Goal: Contribute content: Contribute content

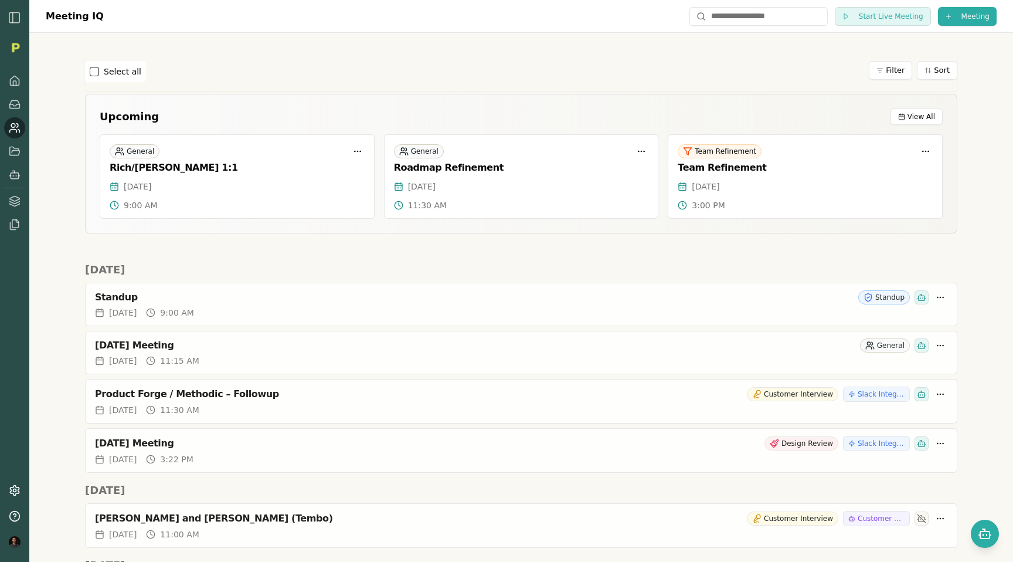
scroll to position [2537, 0]
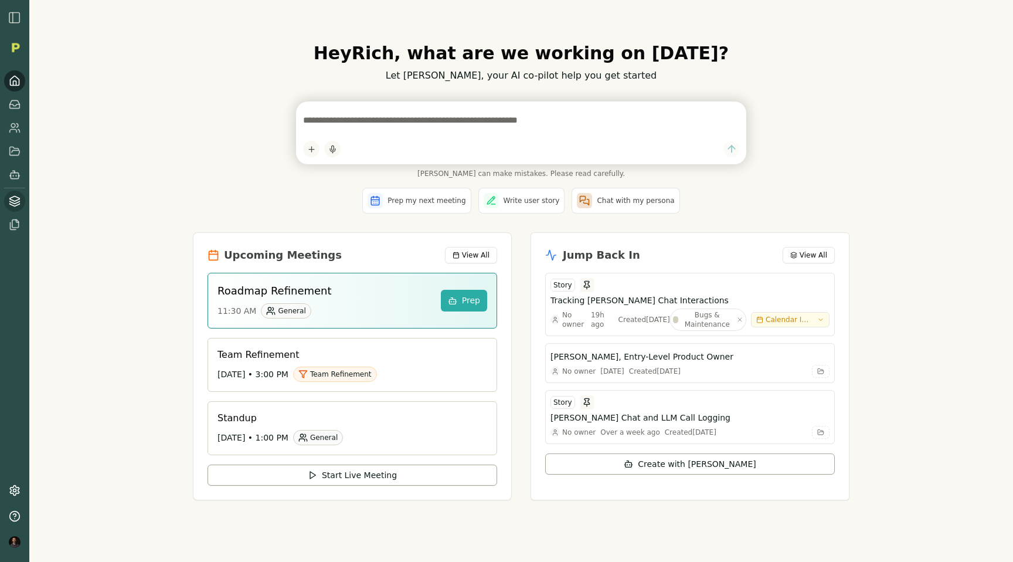
click at [16, 206] on icon at bounding box center [15, 201] width 12 height 12
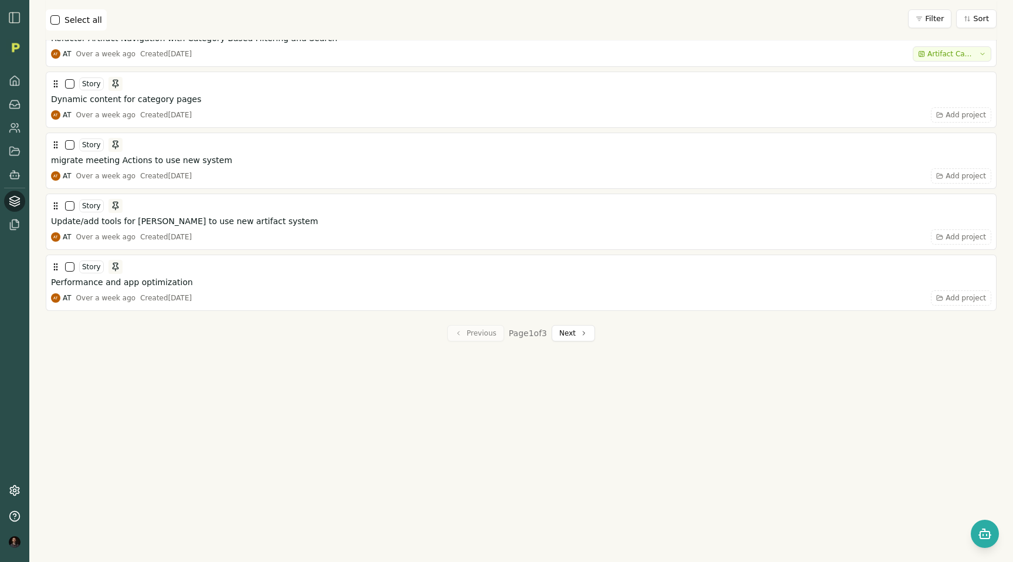
scroll to position [2847, 0]
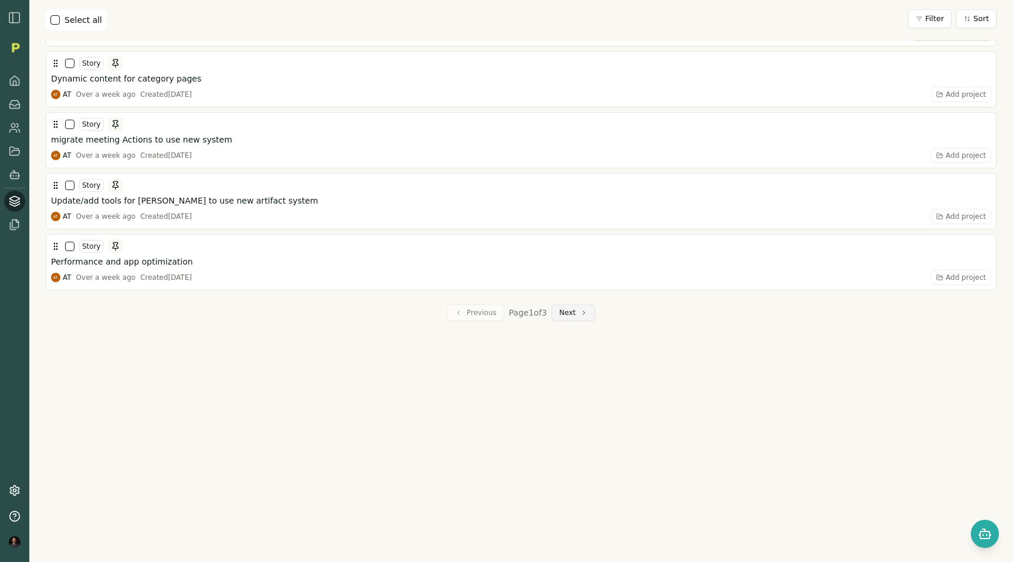
click at [571, 313] on button "Next" at bounding box center [573, 312] width 43 height 16
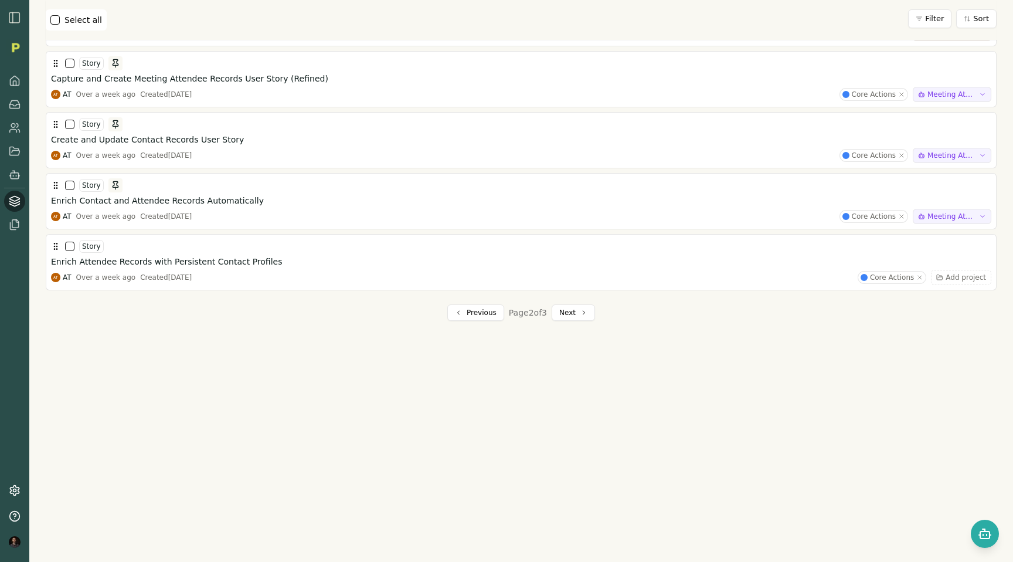
click at [571, 313] on button "Next" at bounding box center [573, 312] width 43 height 16
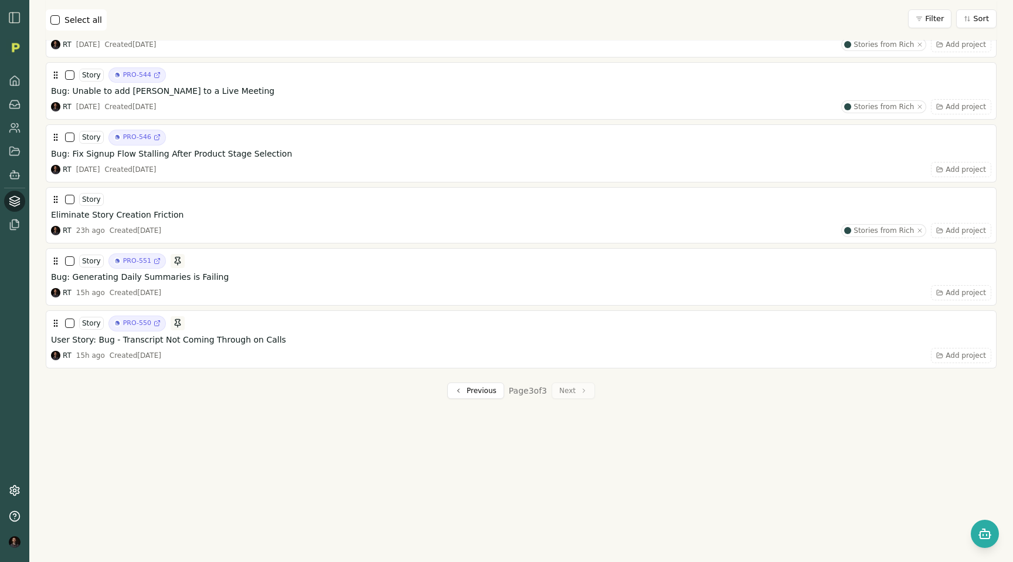
scroll to position [2307, 0]
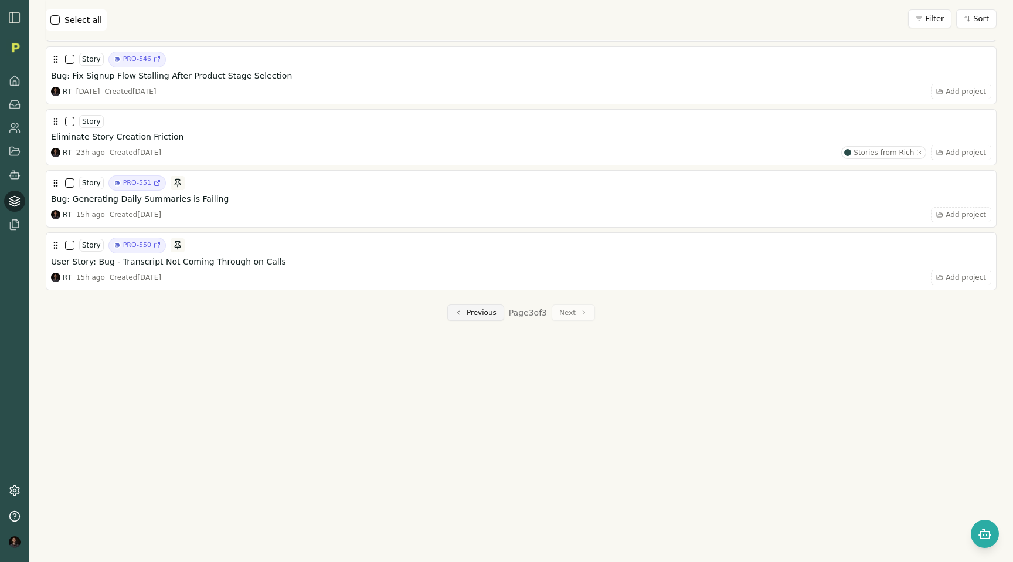
click at [480, 310] on button "Previous" at bounding box center [475, 312] width 57 height 16
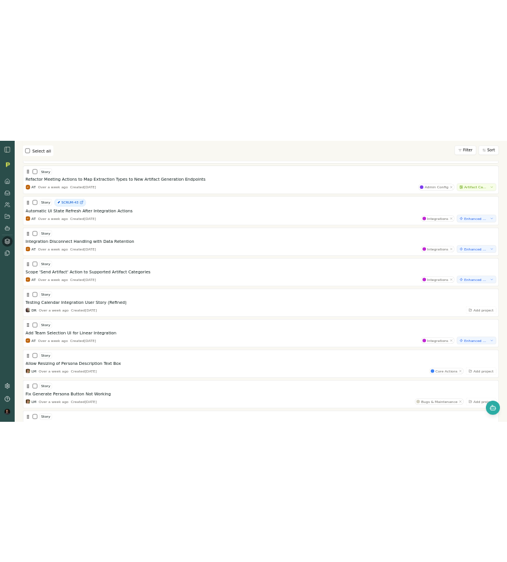
scroll to position [0, 0]
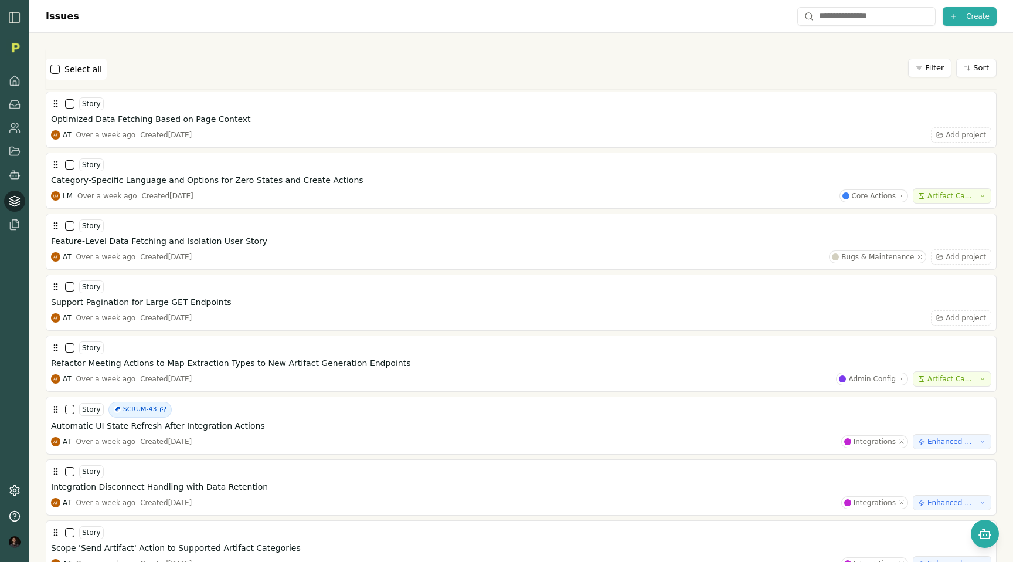
click at [354, 80] on div "Select all Filter Sort" at bounding box center [521, 69] width 951 height 40
click at [12, 142] on link at bounding box center [14, 151] width 21 height 21
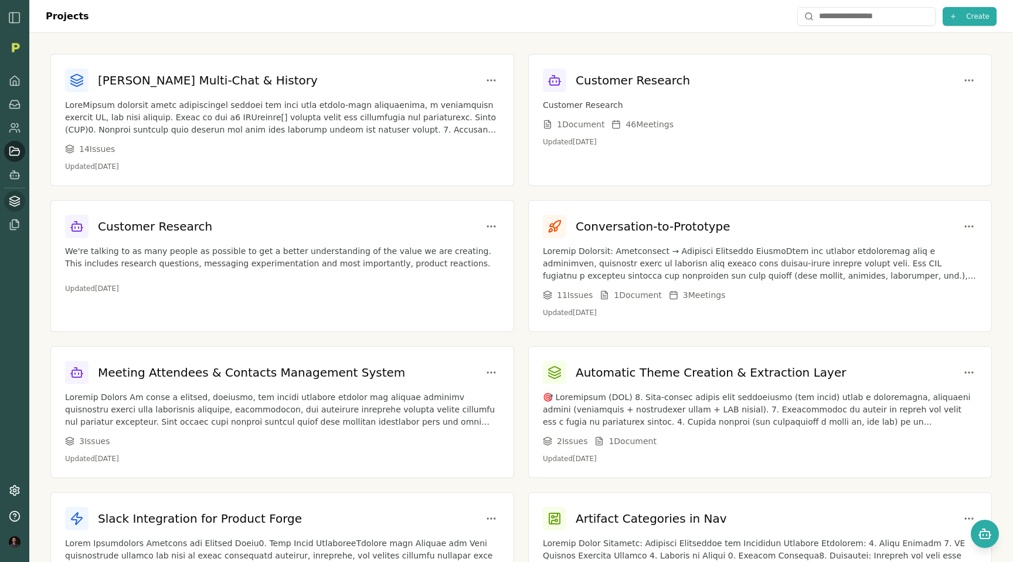
click at [9, 205] on icon at bounding box center [15, 201] width 12 height 12
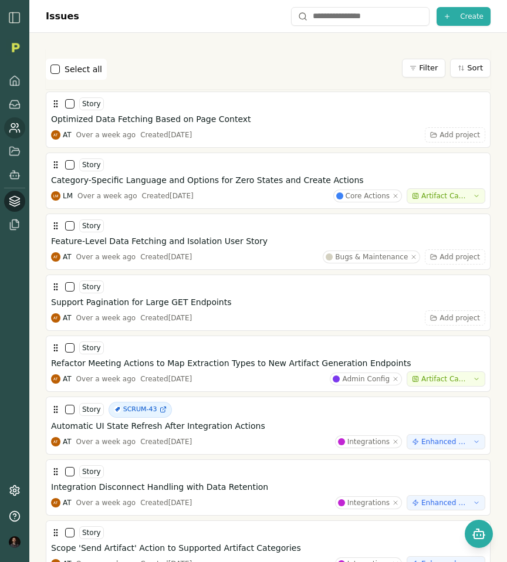
click at [13, 130] on icon at bounding box center [15, 128] width 12 height 12
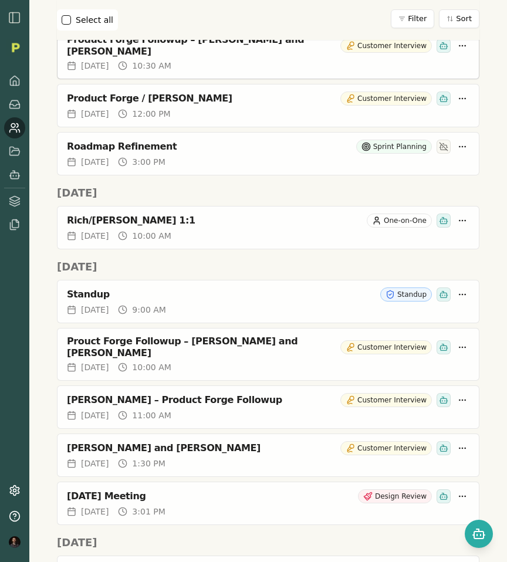
scroll to position [1387, 0]
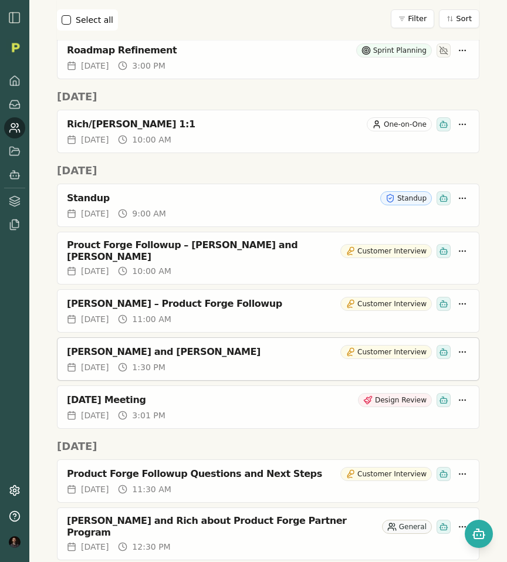
click at [113, 346] on div "[PERSON_NAME] and [PERSON_NAME]" at bounding box center [201, 352] width 269 height 12
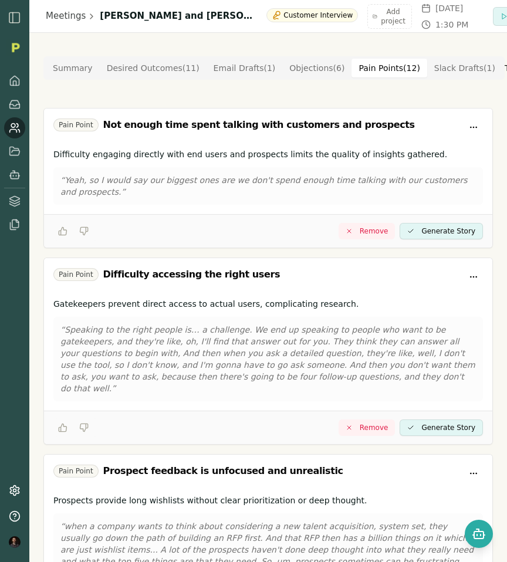
click at [383, 69] on Point "Pain Points ( 12 )" at bounding box center [388, 68] width 75 height 19
click at [17, 154] on icon at bounding box center [15, 151] width 10 height 8
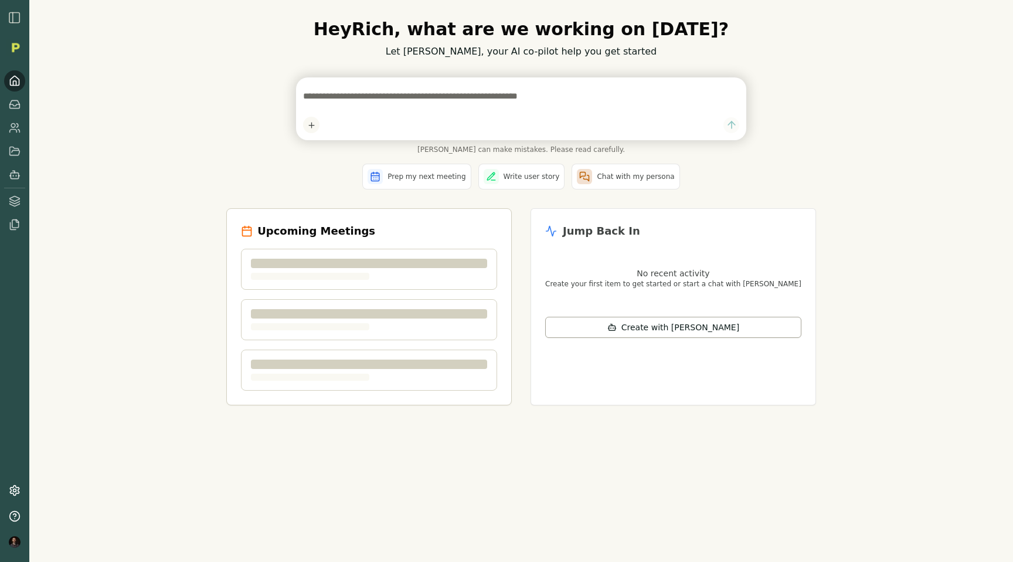
click at [18, 22] on img "button" at bounding box center [15, 18] width 14 height 14
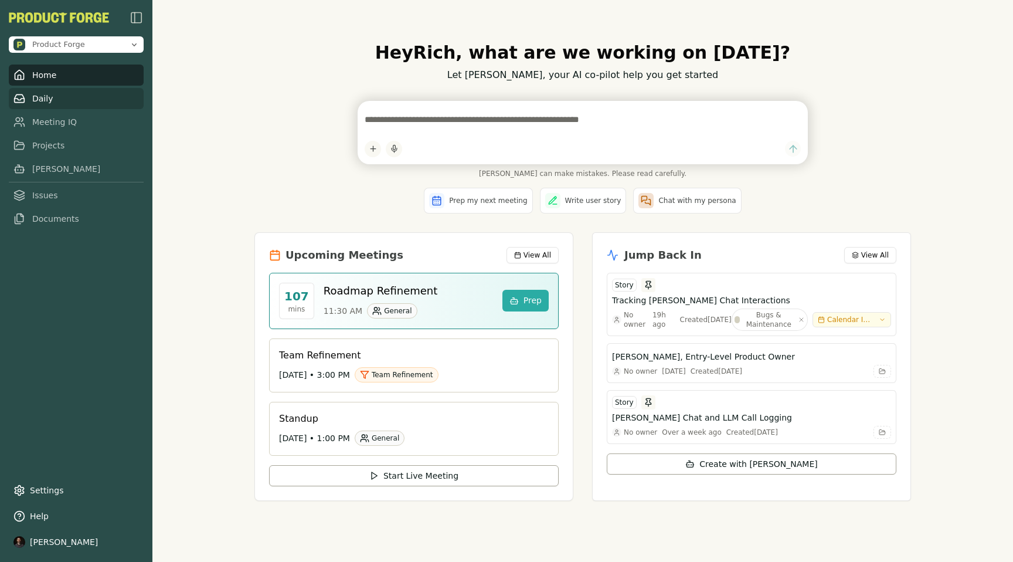
click at [45, 100] on link "Daily" at bounding box center [76, 98] width 135 height 21
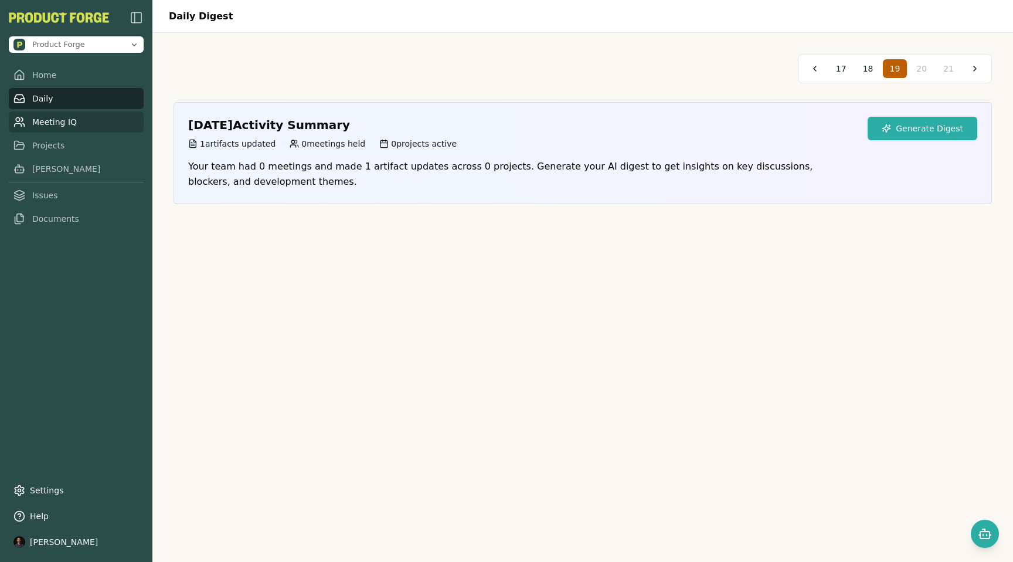
click at [55, 124] on link "Meeting IQ" at bounding box center [76, 121] width 135 height 21
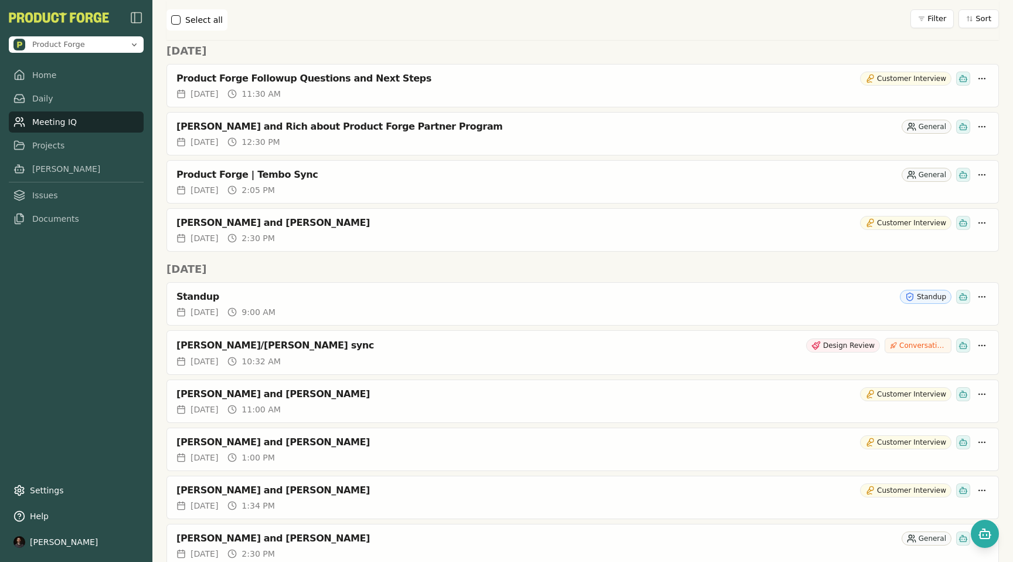
scroll to position [1727, 0]
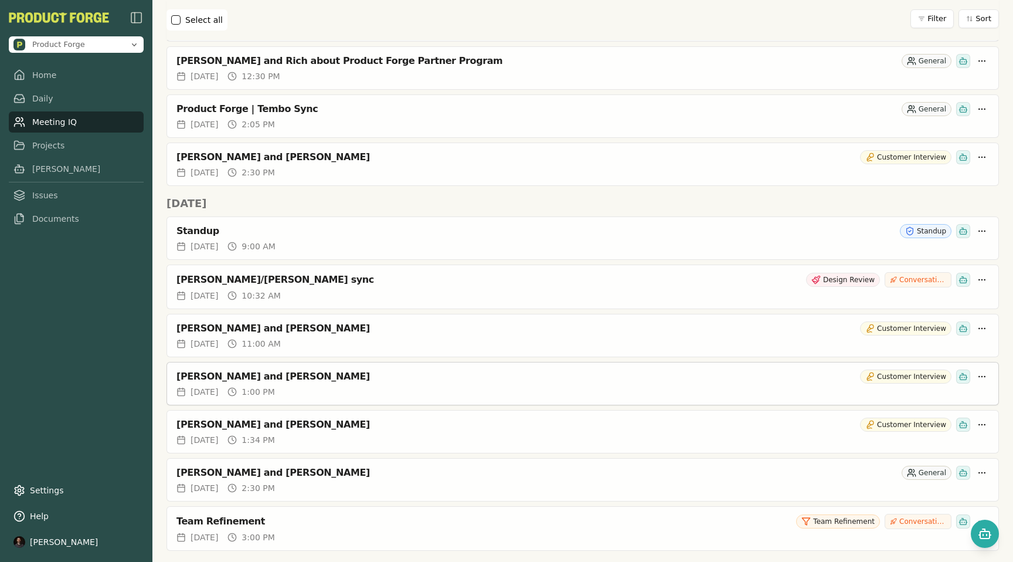
click at [247, 372] on div "[PERSON_NAME] and [PERSON_NAME]" at bounding box center [515, 377] width 679 height 12
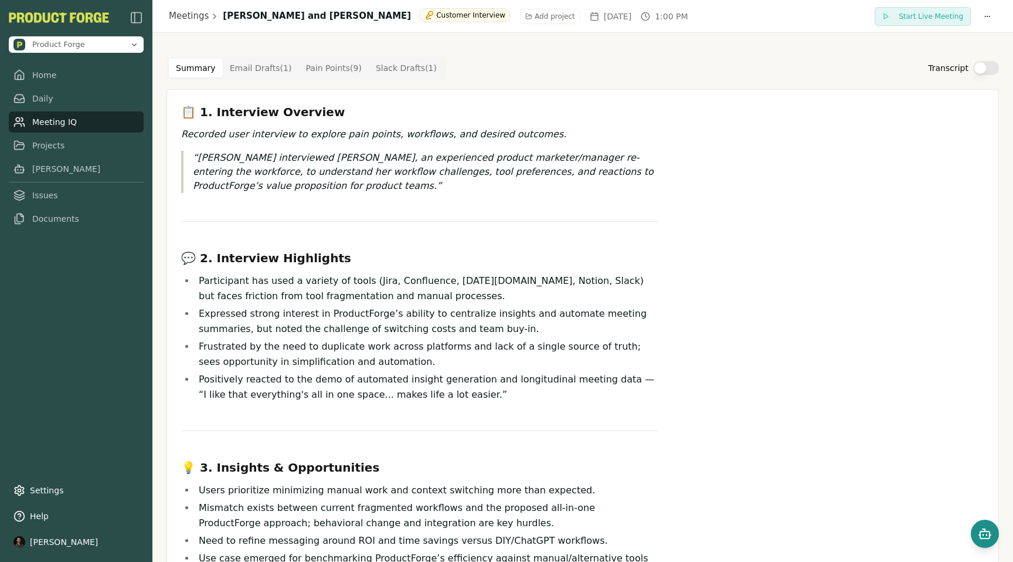
click at [979, 535] on icon "Open chat" at bounding box center [979, 535] width 1 height 0
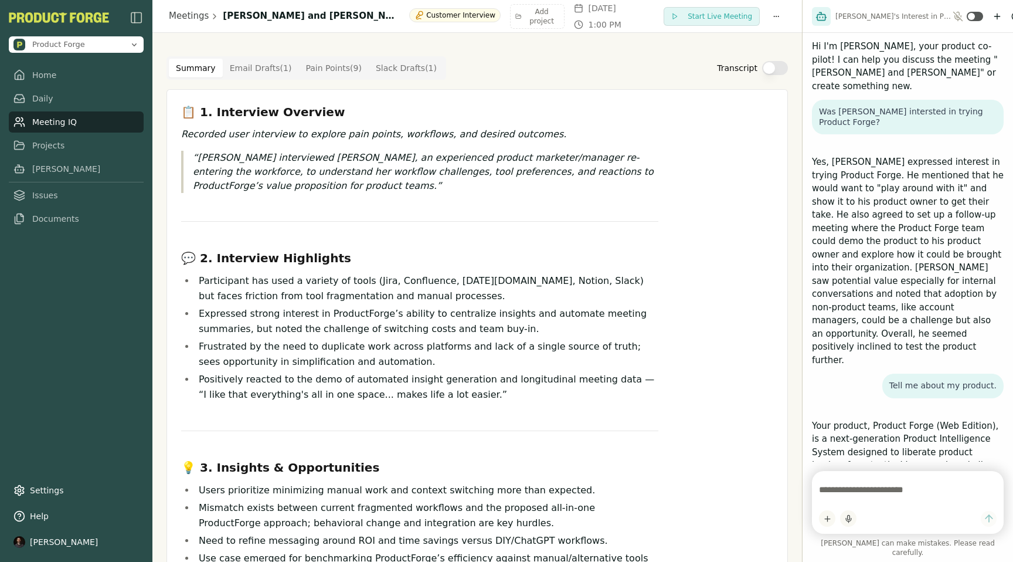
scroll to position [695, 0]
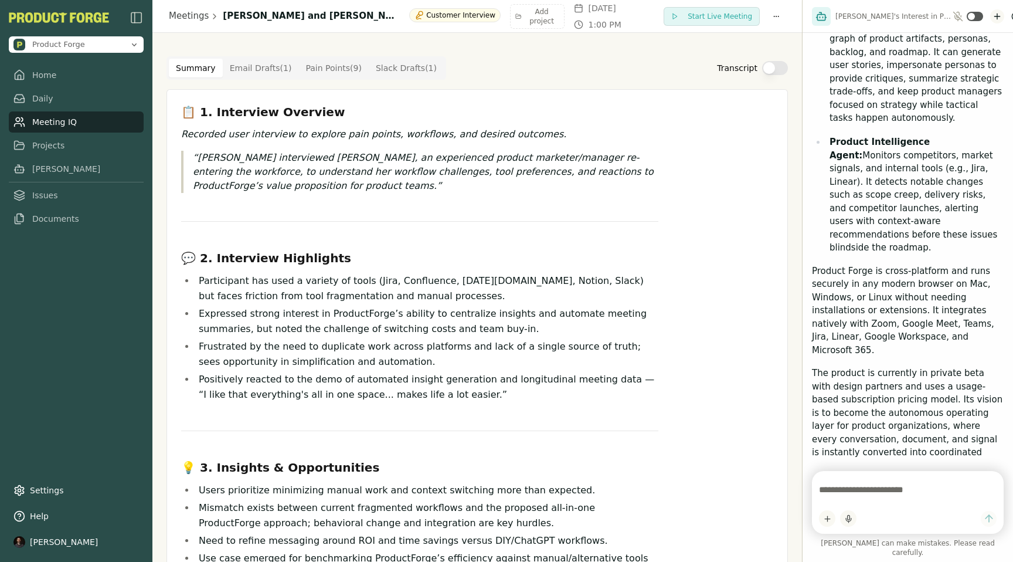
click at [993, 16] on icon "New chat" at bounding box center [997, 16] width 9 height 9
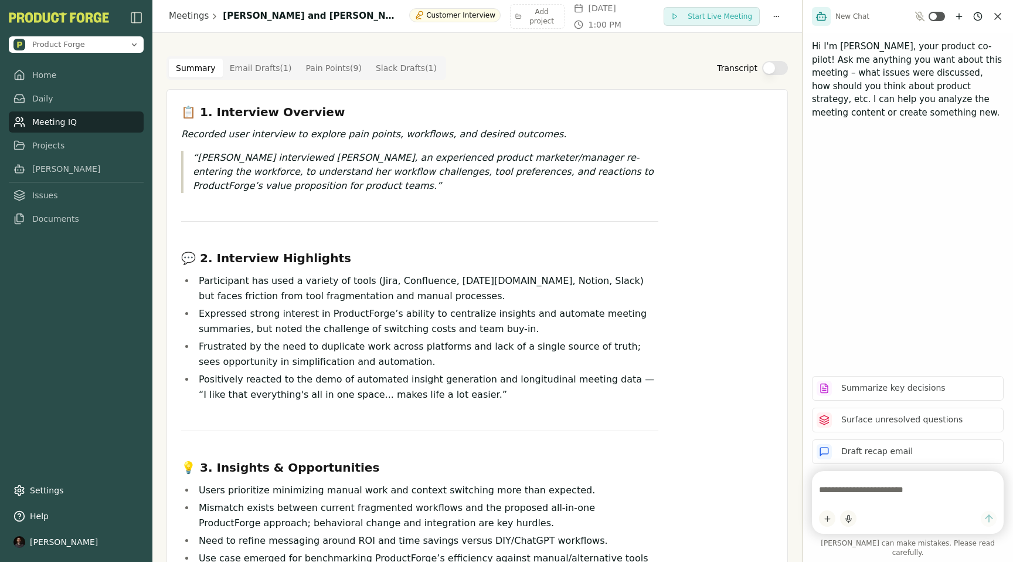
click at [846, 499] on textarea at bounding box center [908, 489] width 178 height 23
type textarea "**********"
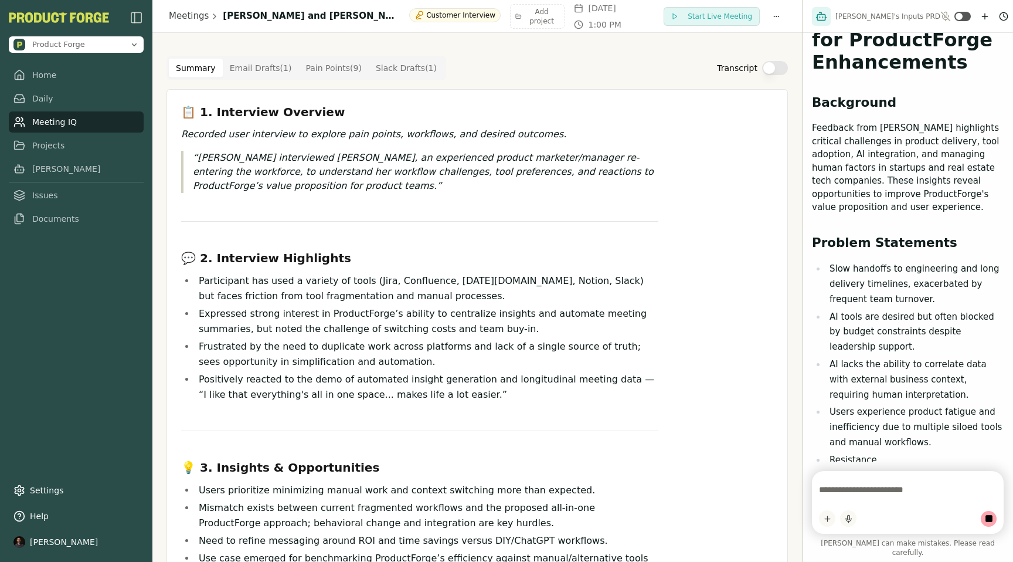
click at [851, 186] on p "Feedback from [PERSON_NAME] highlights critical challenges in product delivery,…" at bounding box center [908, 167] width 192 height 93
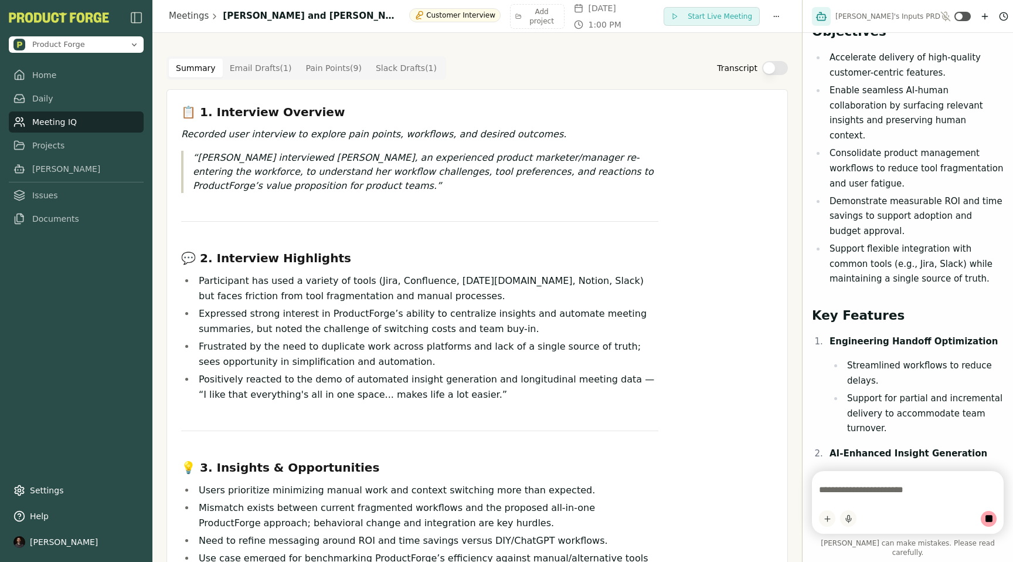
scroll to position [1062, 0]
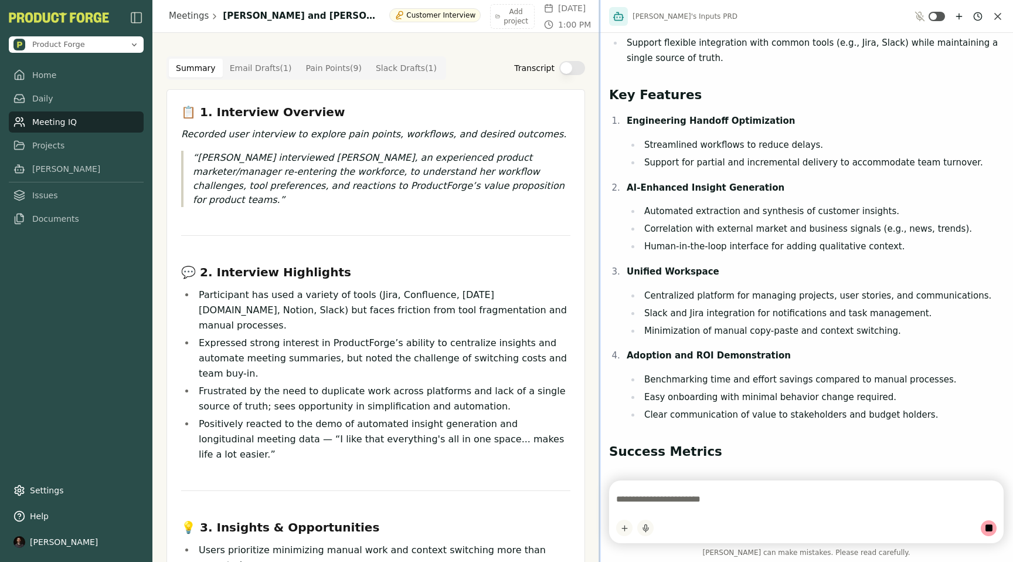
drag, startPoint x: 803, startPoint y: 262, endPoint x: 599, endPoint y: 301, distance: 207.2
click at [599, 301] on div at bounding box center [600, 281] width 2 height 562
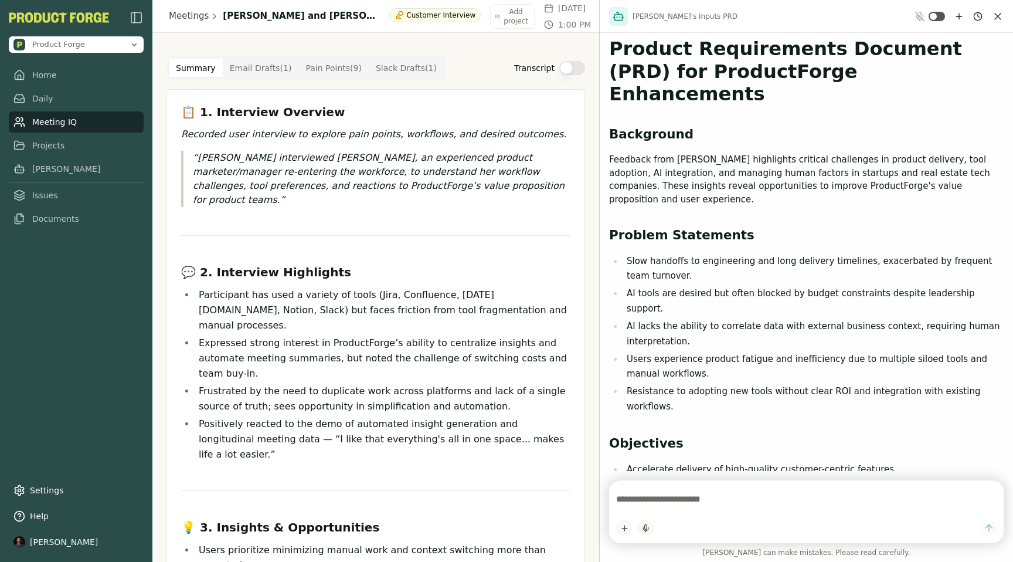
scroll to position [0, 0]
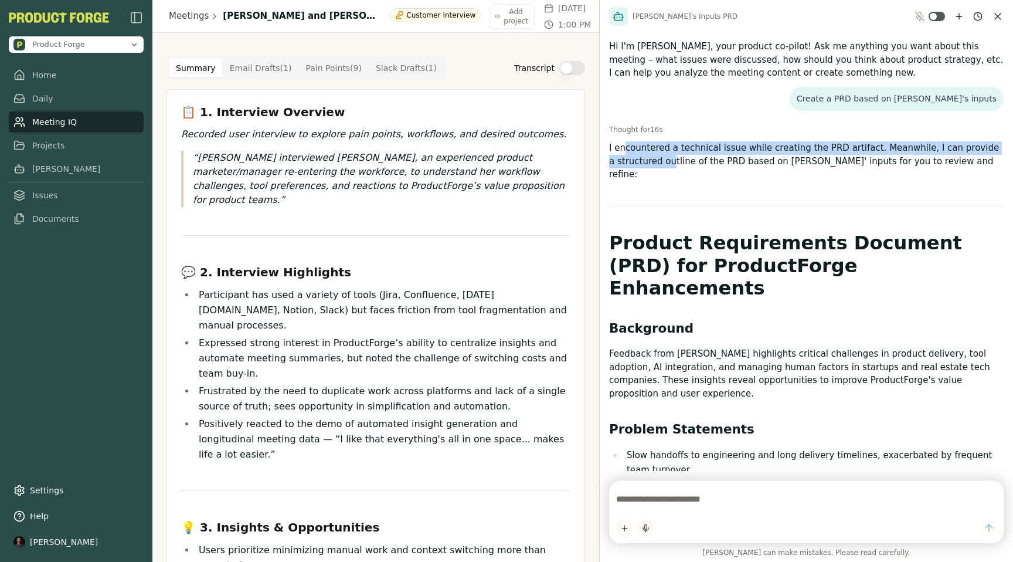
drag, startPoint x: 625, startPoint y: 148, endPoint x: 662, endPoint y: 159, distance: 38.6
click at [662, 159] on p "I encountered a technical issue while creating the PRD artifact. Meanwhile, I c…" at bounding box center [806, 161] width 395 height 40
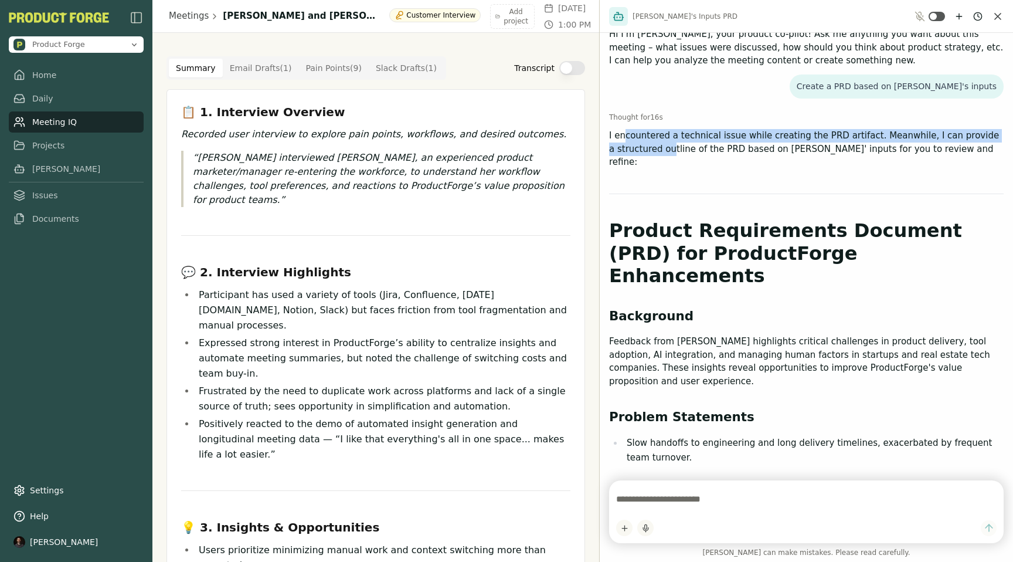
scroll to position [12, 0]
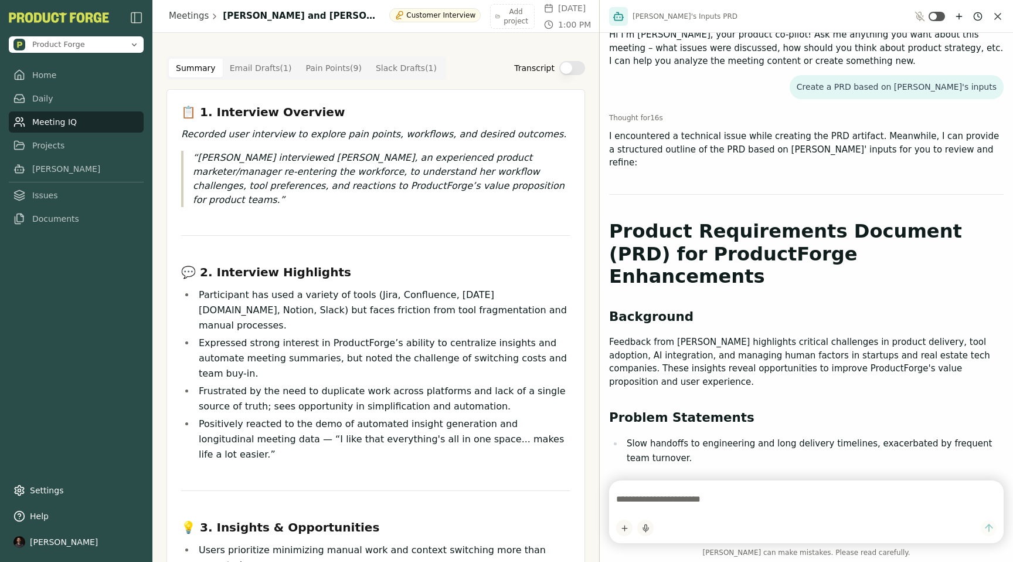
click at [617, 135] on p "I encountered a technical issue while creating the PRD artifact. Meanwhile, I c…" at bounding box center [806, 150] width 395 height 40
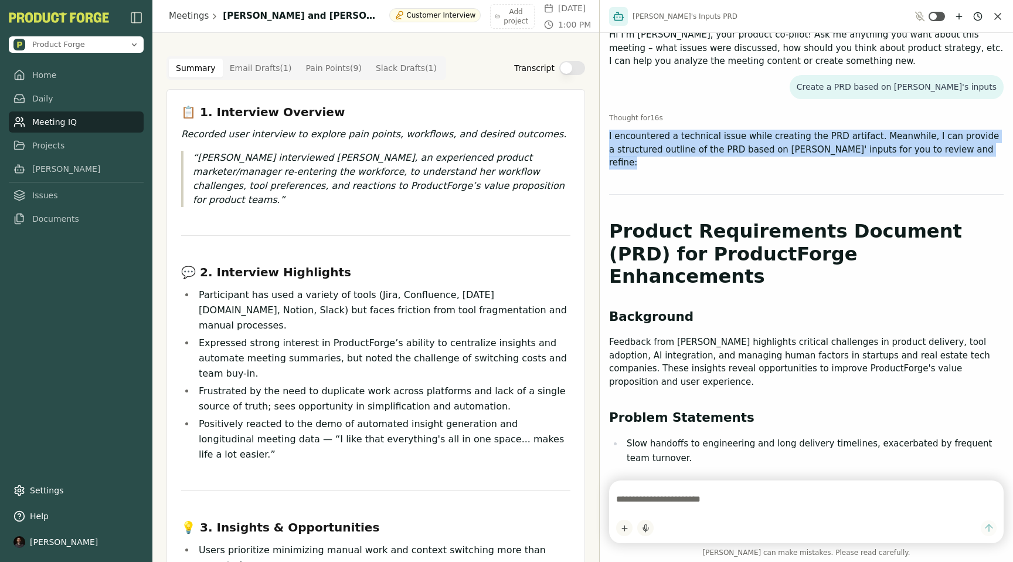
drag, startPoint x: 609, startPoint y: 136, endPoint x: 962, endPoint y: 158, distance: 353.1
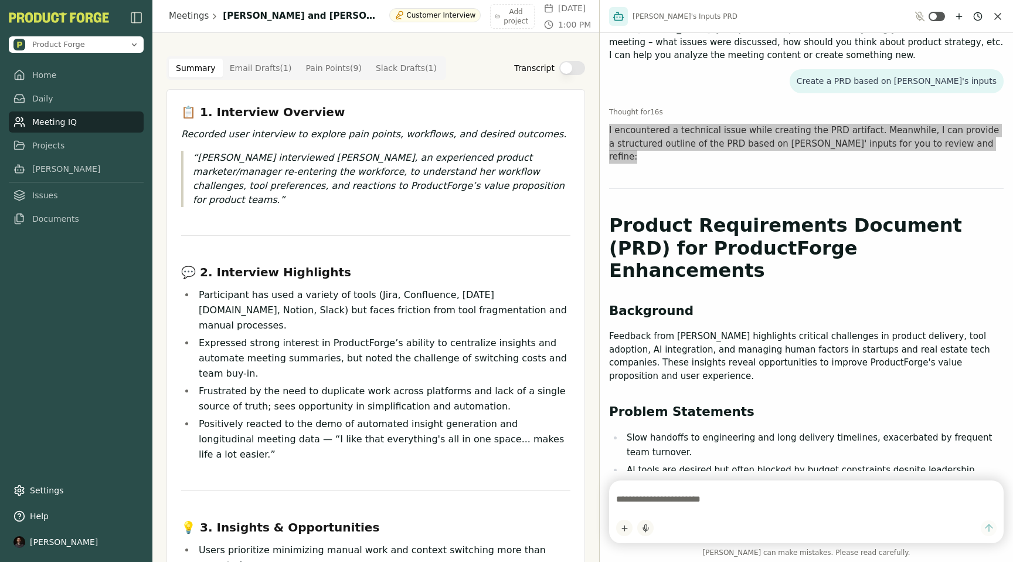
scroll to position [19, 0]
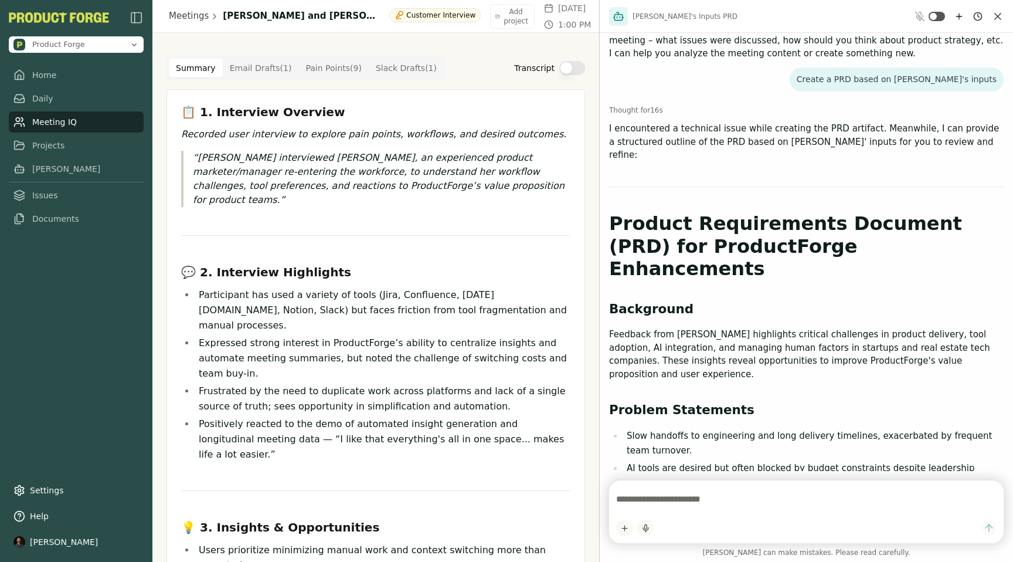
click at [301, 335] on li "Expressed strong interest in ProductForge’s ability to centralize insights and …" at bounding box center [382, 358] width 375 height 46
click at [44, 227] on link "Documents" at bounding box center [76, 218] width 135 height 21
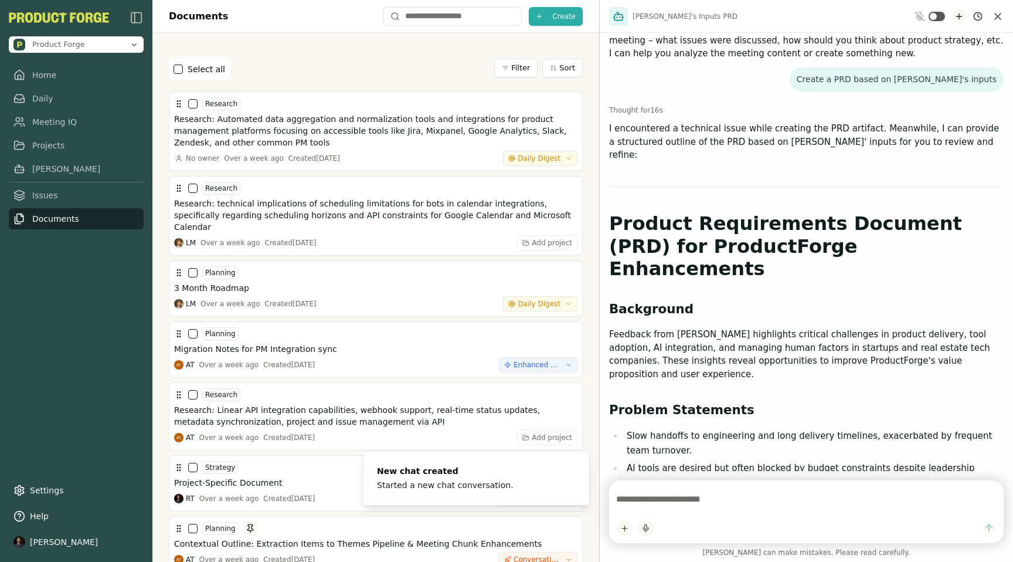
click at [964, 13] on button "New chat" at bounding box center [959, 16] width 14 height 14
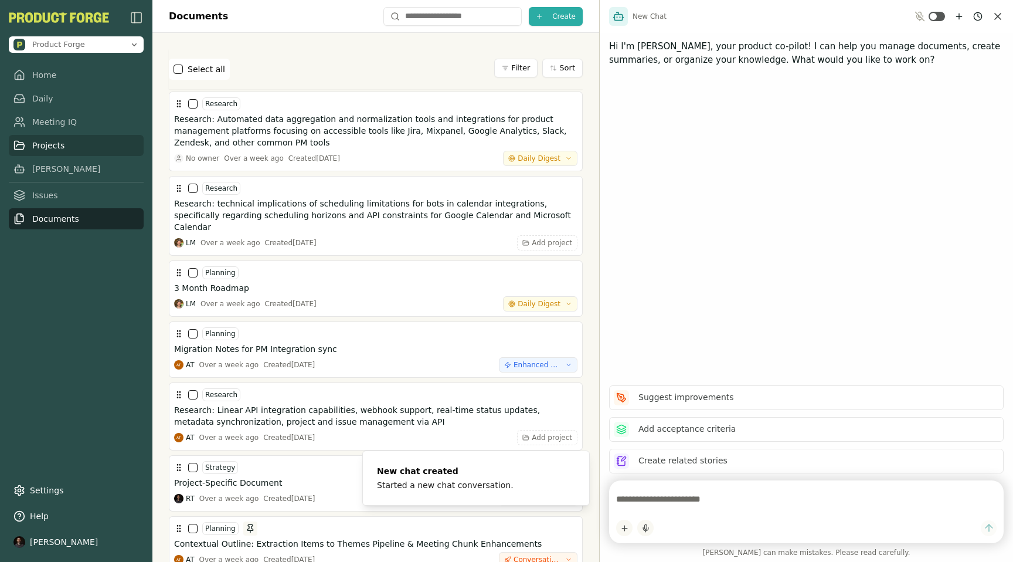
click at [47, 145] on link "Projects" at bounding box center [76, 145] width 135 height 21
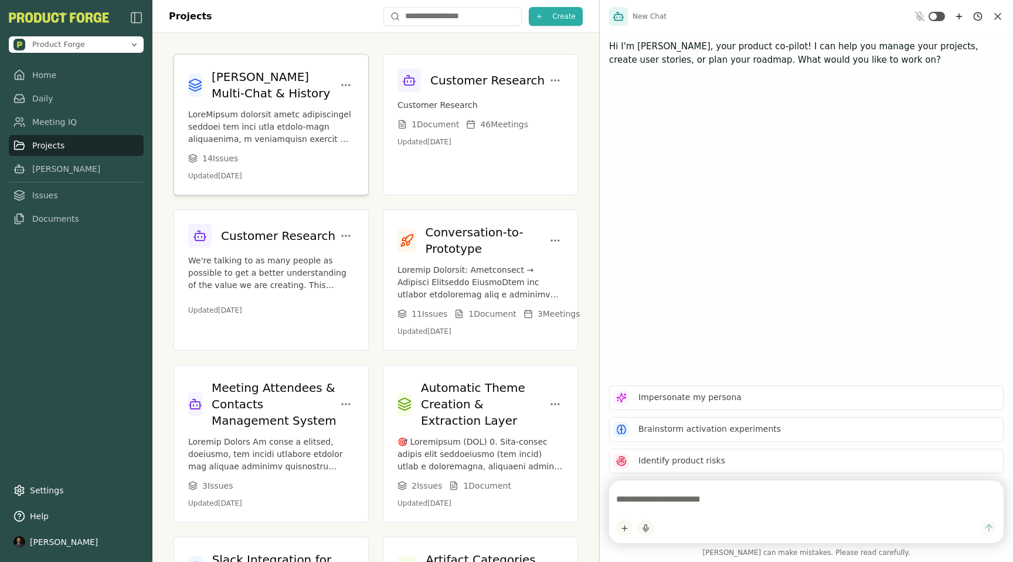
click at [265, 131] on p at bounding box center [271, 126] width 166 height 37
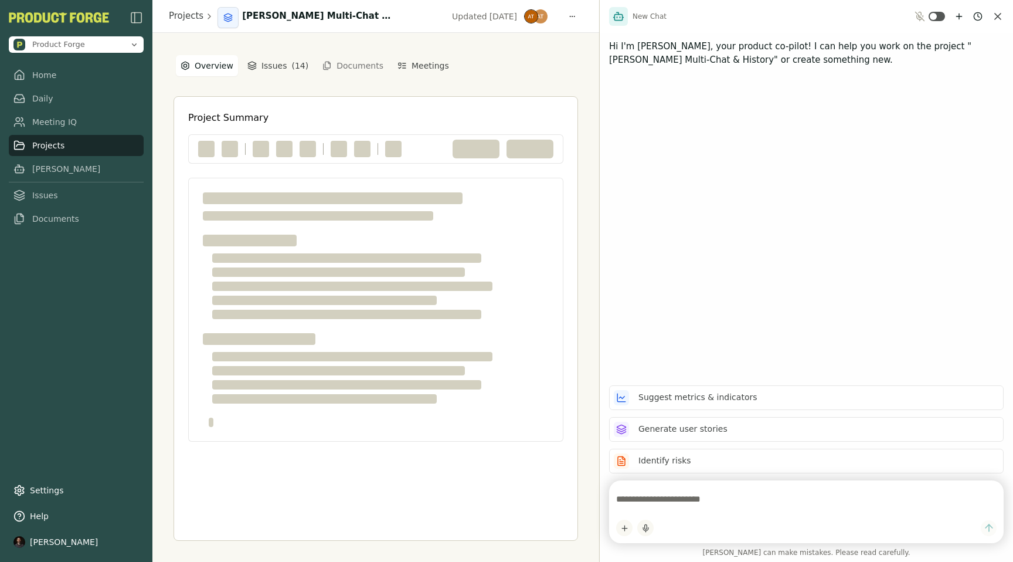
click at [352, 65] on button "Documents" at bounding box center [352, 65] width 75 height 19
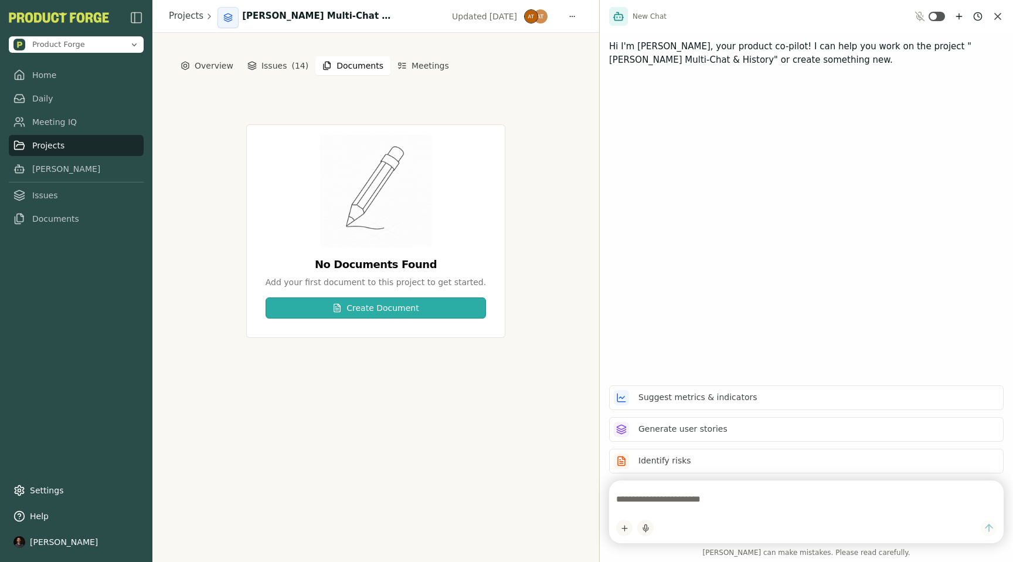
click at [383, 313] on button "Create Document" at bounding box center [376, 307] width 220 height 21
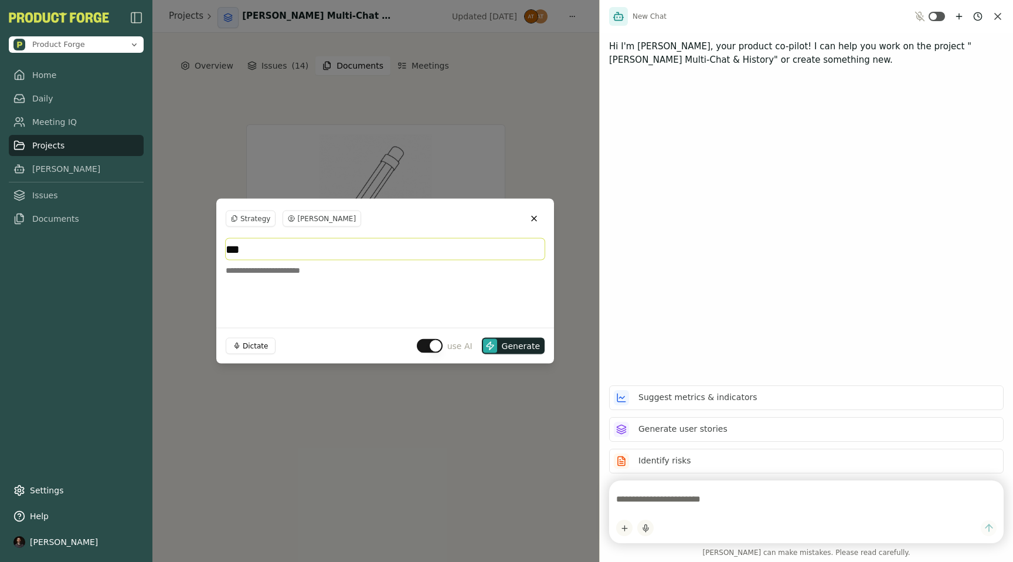
type input "***"
type textarea "**********"
click at [433, 347] on button "button" at bounding box center [430, 346] width 26 height 14
click at [512, 351] on button "Create" at bounding box center [517, 346] width 56 height 16
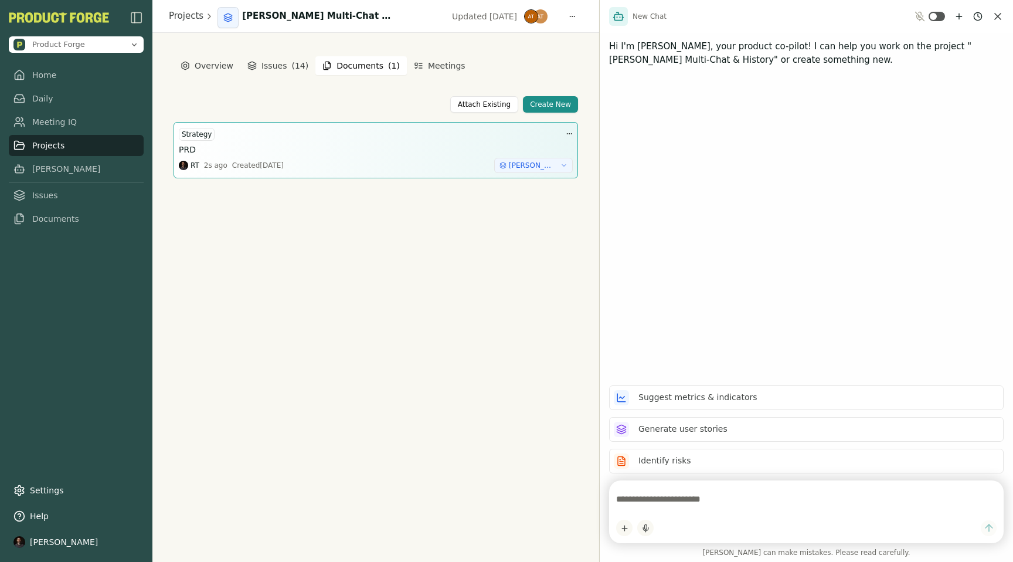
click at [188, 146] on h3 "PRD" at bounding box center [187, 150] width 17 height 12
click at [202, 155] on div "PRD" at bounding box center [376, 150] width 394 height 12
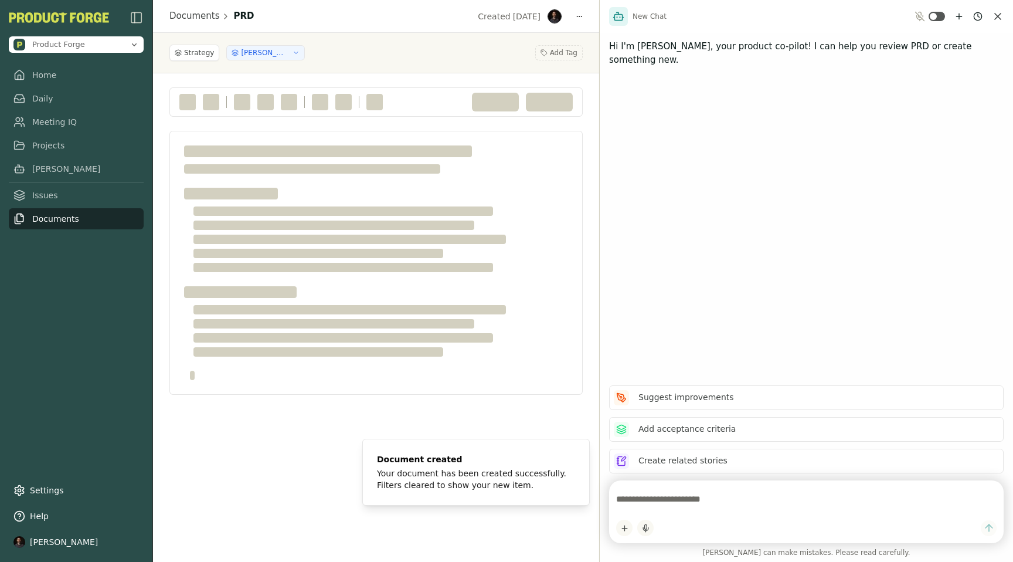
click at [643, 505] on textarea at bounding box center [806, 498] width 381 height 23
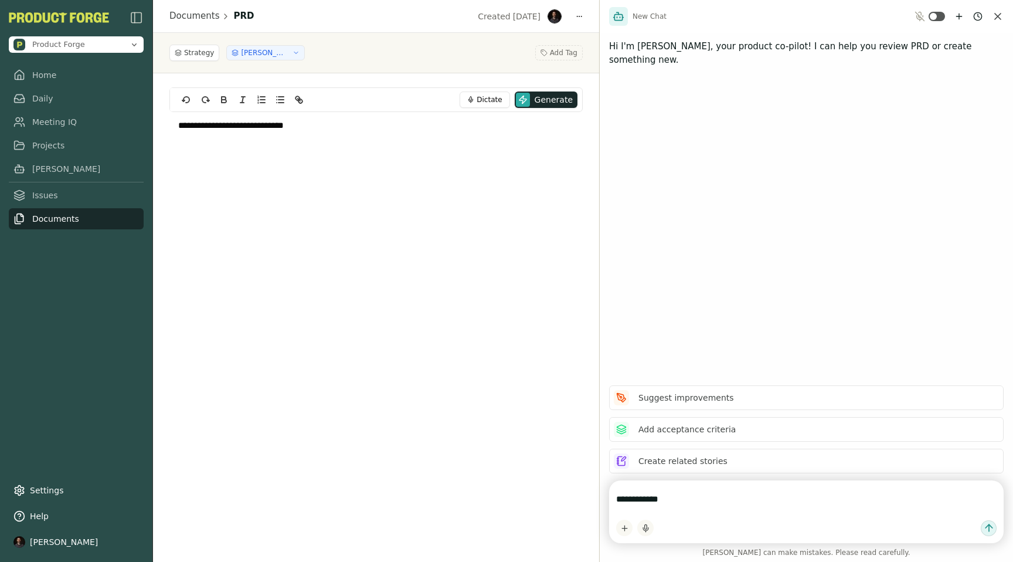
click at [392, 56] on div "Strategy [PERSON_NAME] Multi-Chat & History Add Tag" at bounding box center [375, 53] width 413 height 16
click at [50, 142] on link "Projects" at bounding box center [76, 145] width 135 height 21
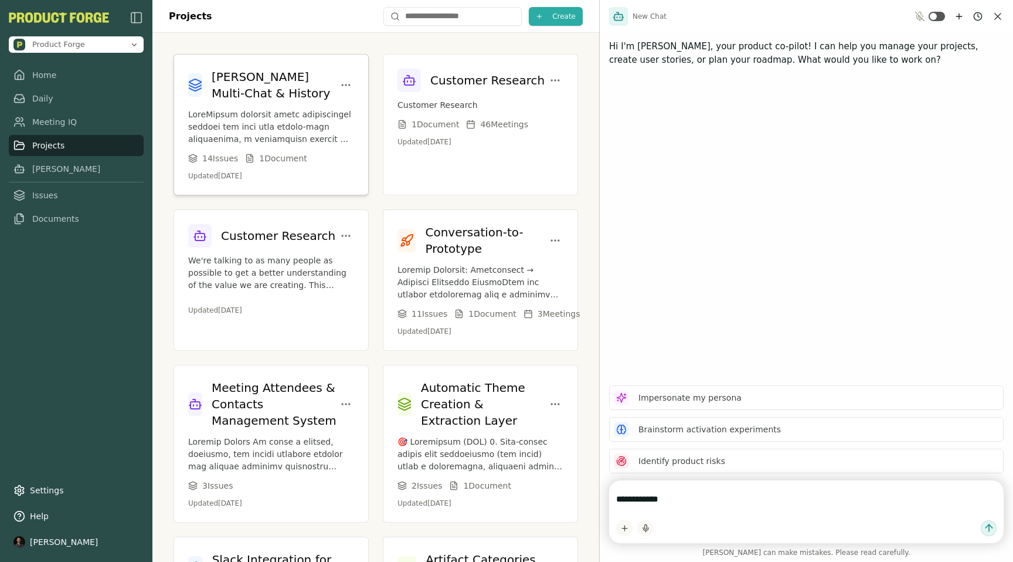
click at [279, 108] on p at bounding box center [271, 126] width 166 height 37
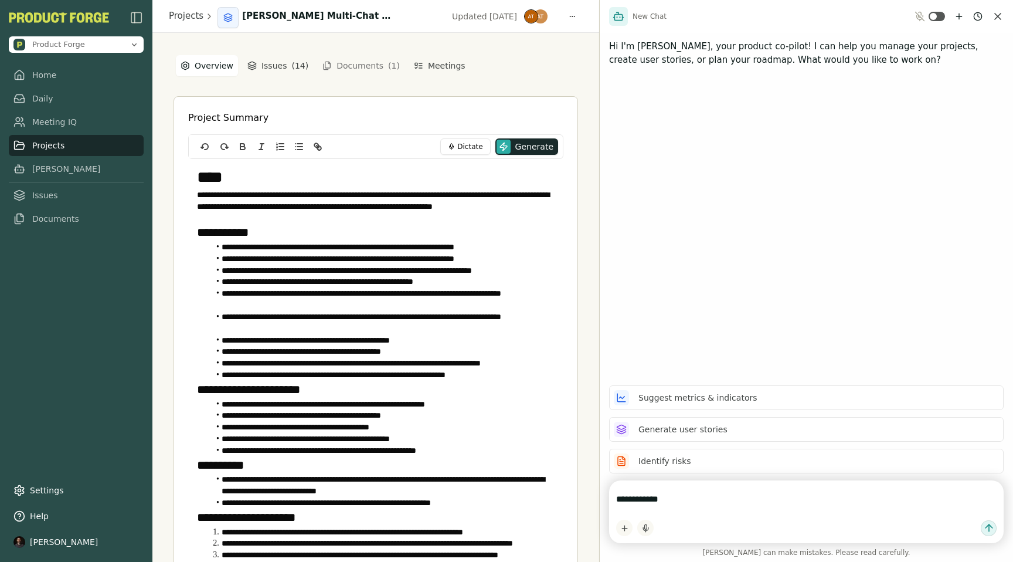
click at [346, 65] on button "Documents ( 1 )" at bounding box center [360, 65] width 91 height 19
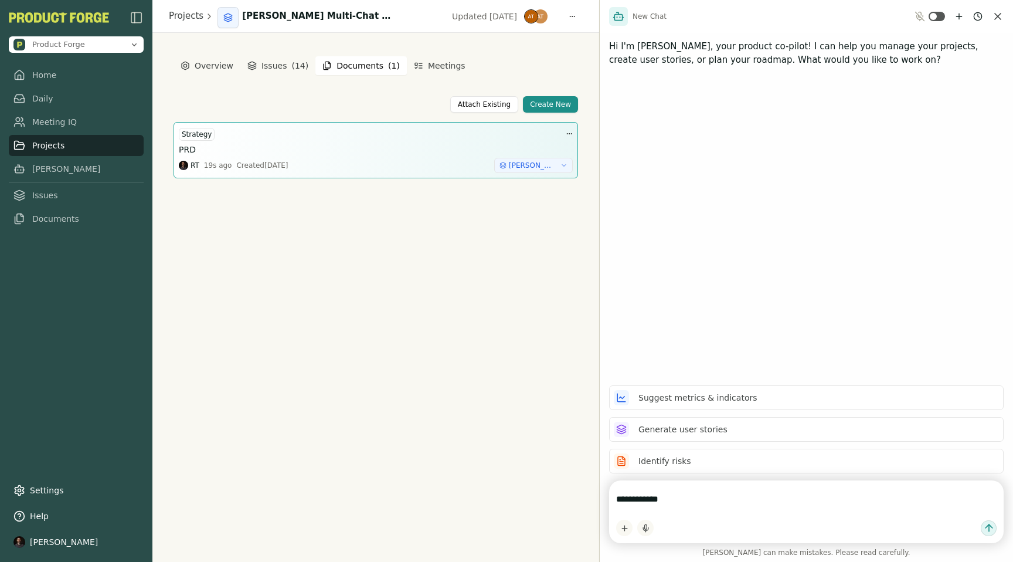
click at [265, 148] on div "PRD" at bounding box center [376, 150] width 394 height 12
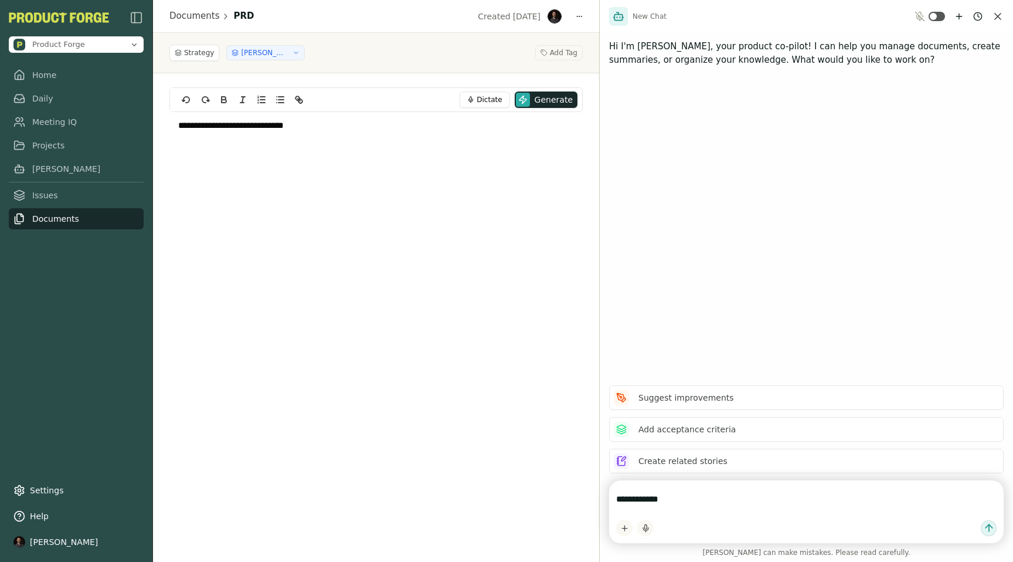
click at [680, 505] on textarea "**********" at bounding box center [806, 498] width 381 height 23
click at [33, 143] on link "Projects" at bounding box center [76, 145] width 135 height 21
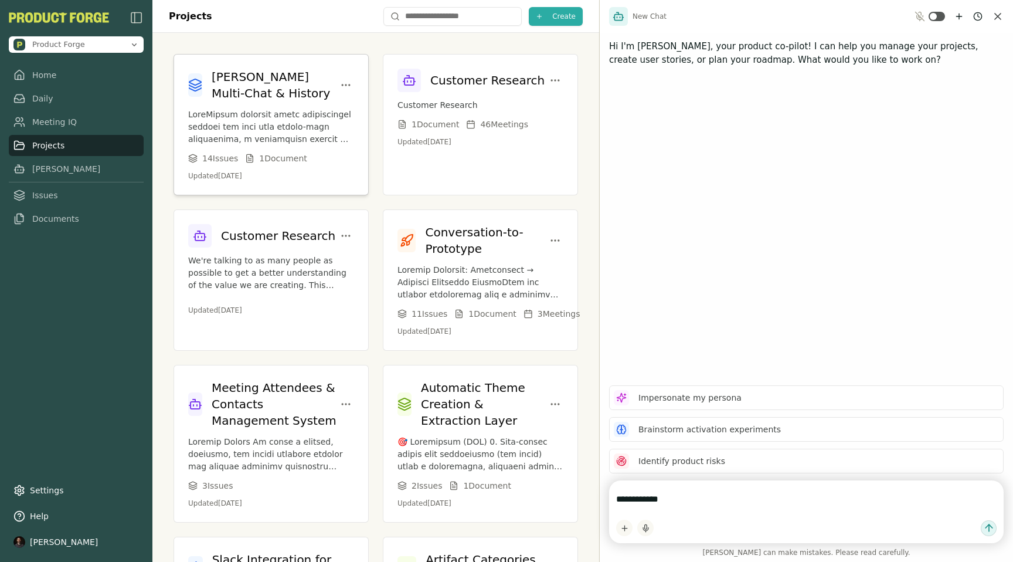
click at [268, 130] on p at bounding box center [271, 126] width 166 height 37
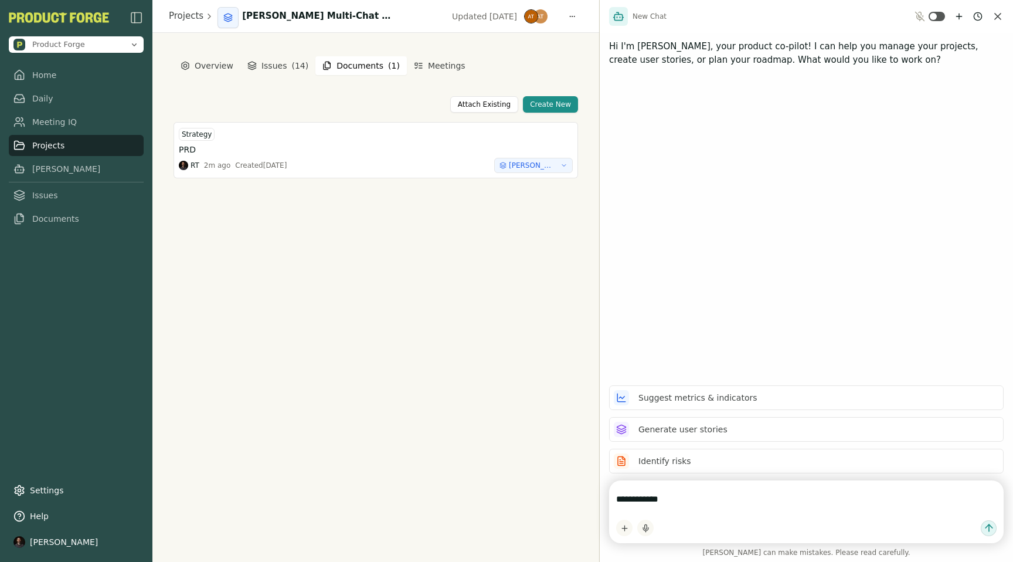
click at [369, 63] on button "Documents ( 1 )" at bounding box center [360, 65] width 91 height 19
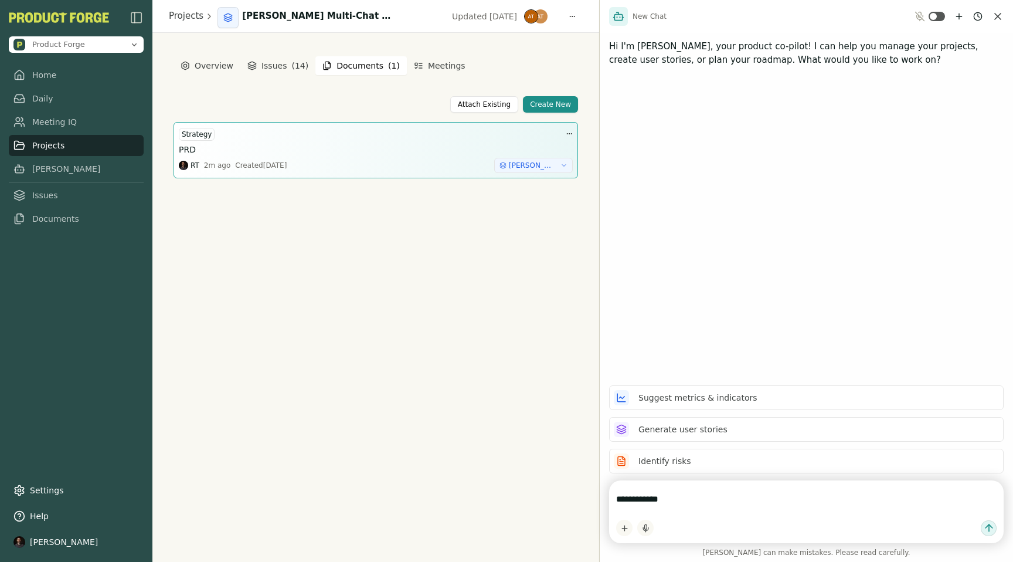
click at [210, 141] on div "Strategy PRD RT 2m ago Created [DATE] [PERSON_NAME] Multi-Chat & History" at bounding box center [376, 150] width 394 height 46
click at [198, 148] on div "PRD" at bounding box center [376, 150] width 394 height 12
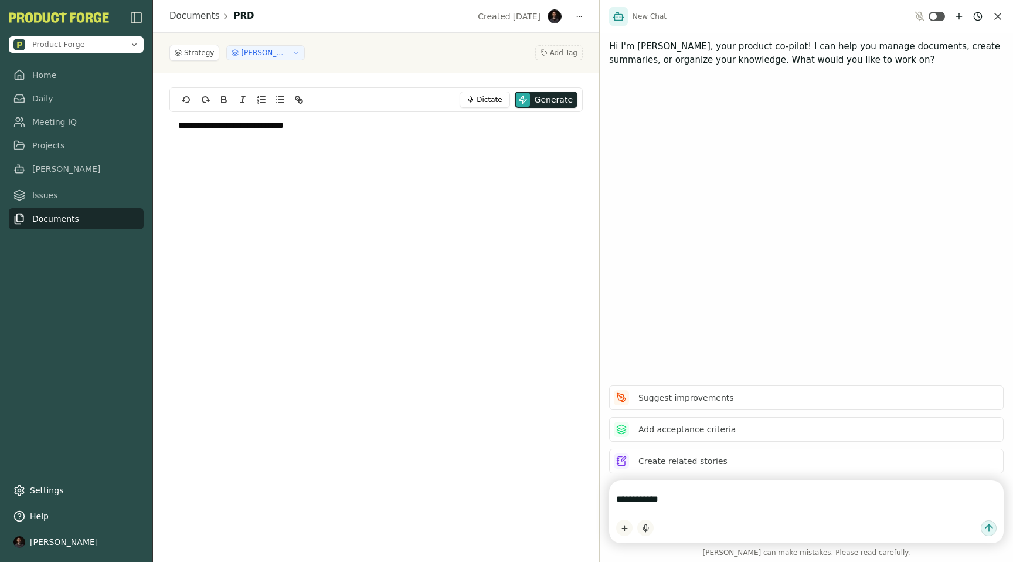
click at [659, 508] on textarea "**********" at bounding box center [806, 498] width 381 height 23
click at [374, 45] on div "Strategy [PERSON_NAME] Multi-Chat & History Add Tag" at bounding box center [375, 53] width 413 height 16
click at [40, 145] on link "Projects" at bounding box center [76, 145] width 135 height 21
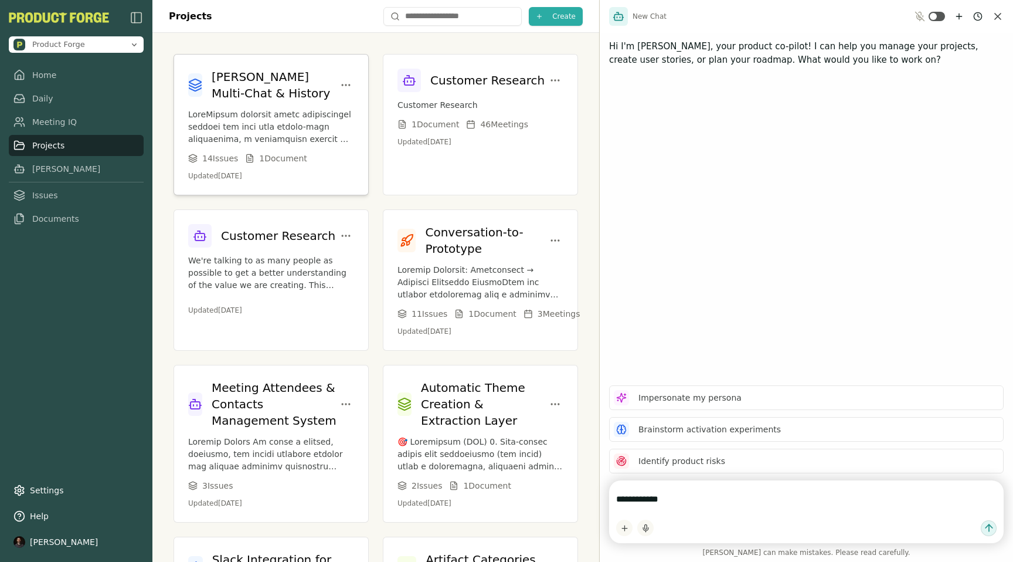
click at [276, 125] on p at bounding box center [271, 126] width 166 height 37
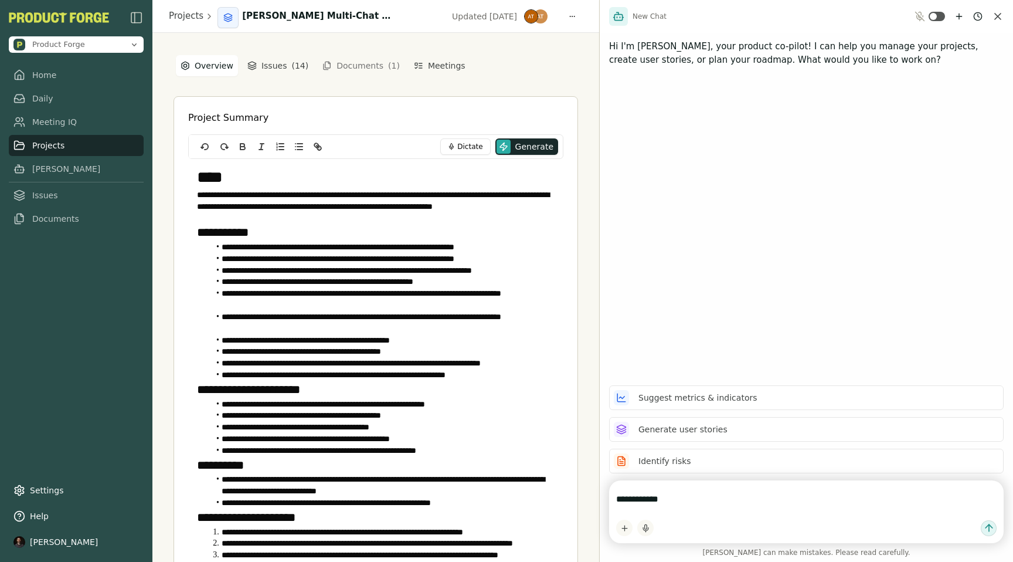
click at [356, 60] on button "Documents ( 1 )" at bounding box center [360, 65] width 91 height 19
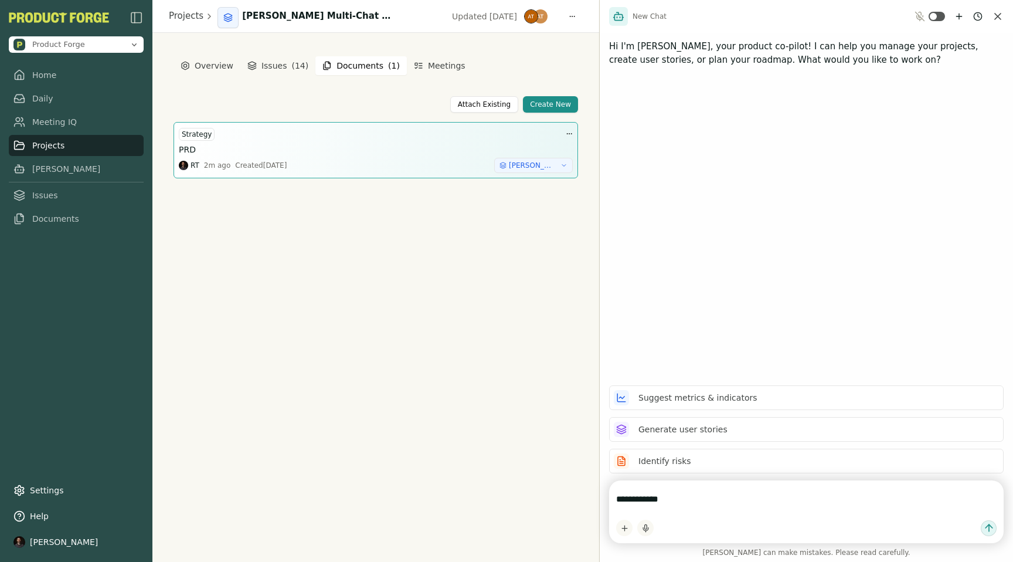
click at [186, 150] on h3 "PRD" at bounding box center [187, 150] width 17 height 12
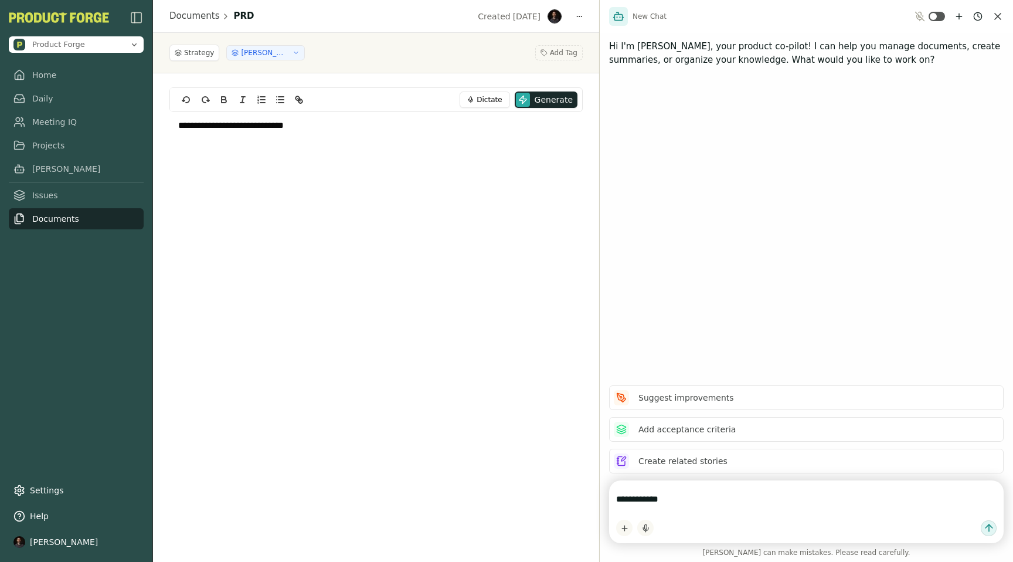
click at [684, 505] on textarea "**********" at bounding box center [806, 498] width 381 height 23
type textarea "**********"
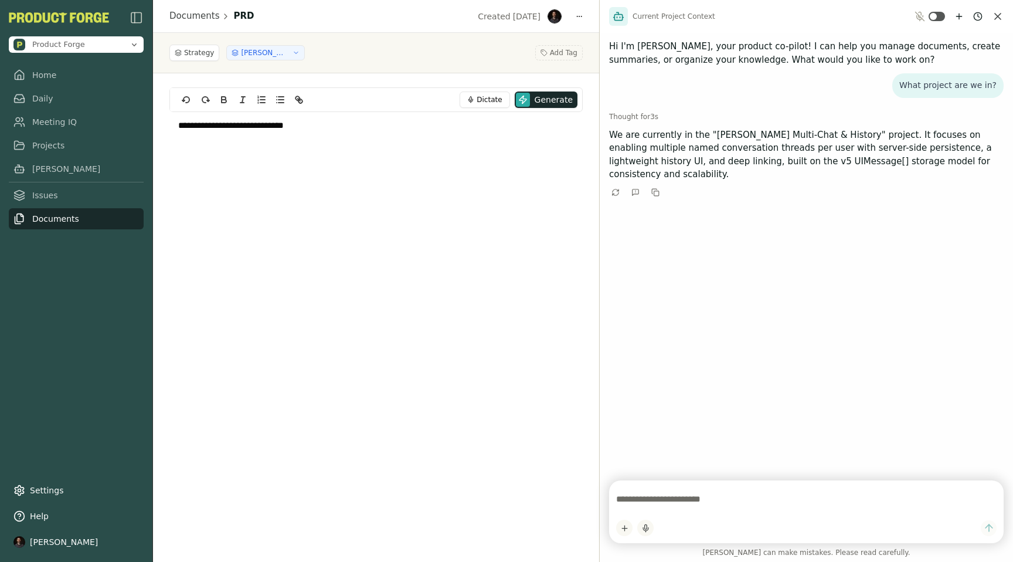
click at [656, 497] on textarea at bounding box center [806, 498] width 381 height 23
type textarea "**********"
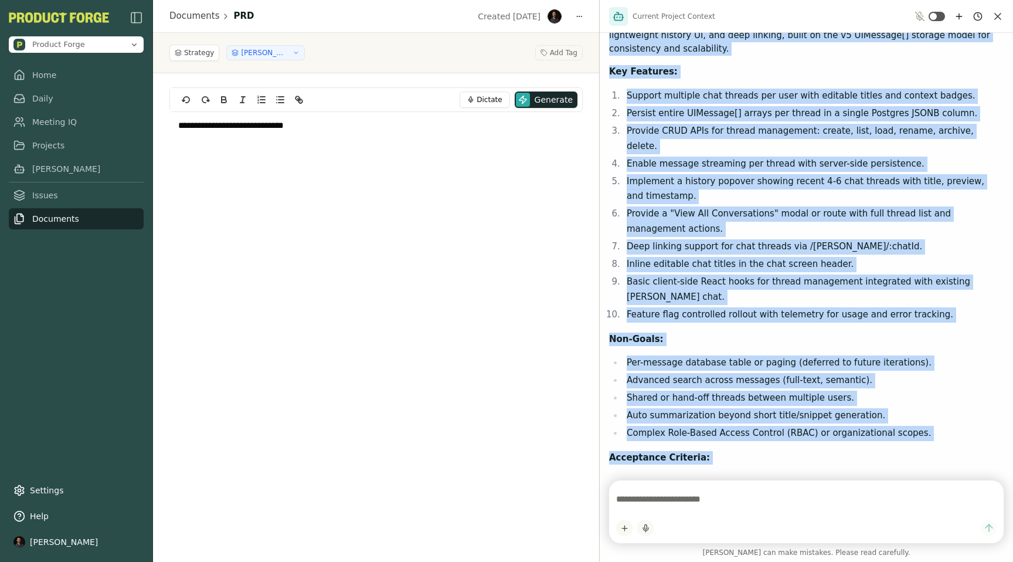
scroll to position [492, 0]
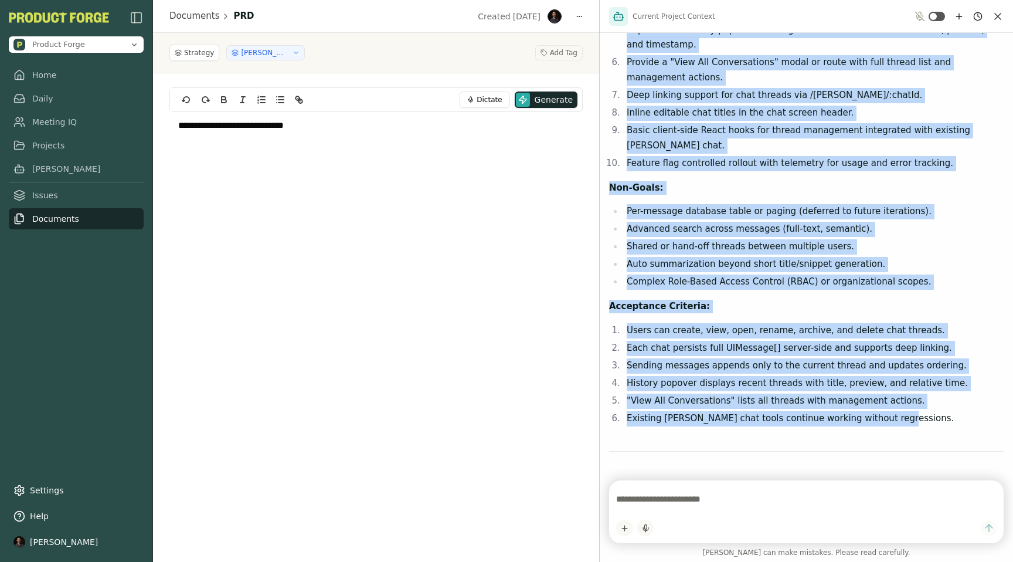
drag, startPoint x: 612, startPoint y: 97, endPoint x: 889, endPoint y: 375, distance: 392.6
click at [889, 375] on div "It seems there was an issue creating the PRD artifact in the system. Meanwhile,…" at bounding box center [806, 127] width 395 height 752
copy div "[PERSON_NAME] Multi-Chat & History - Product Requirements Document (PRD) Object…"
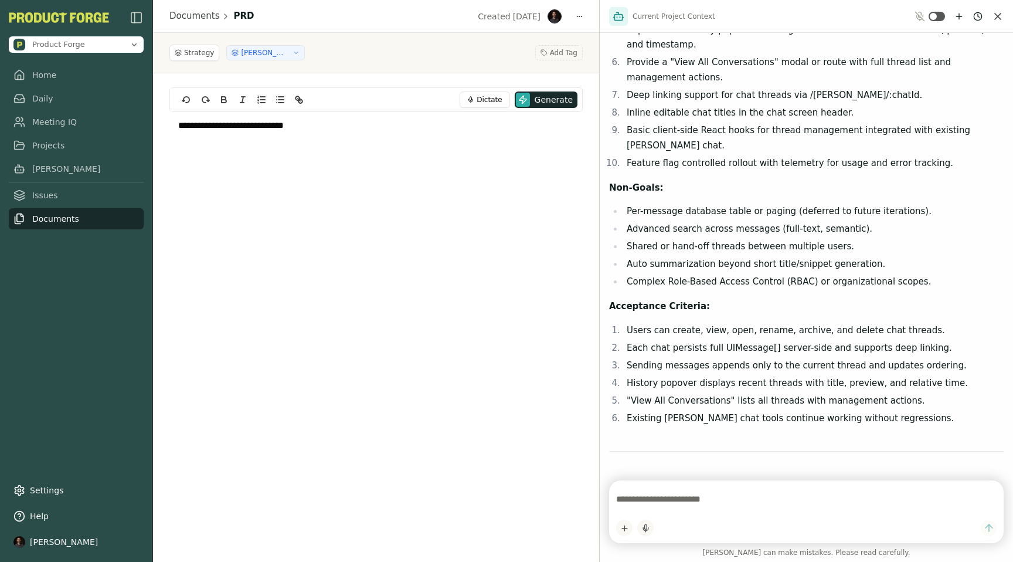
click at [271, 261] on div "**********" at bounding box center [375, 316] width 413 height 458
click at [283, 239] on div "**********" at bounding box center [375, 185] width 413 height 147
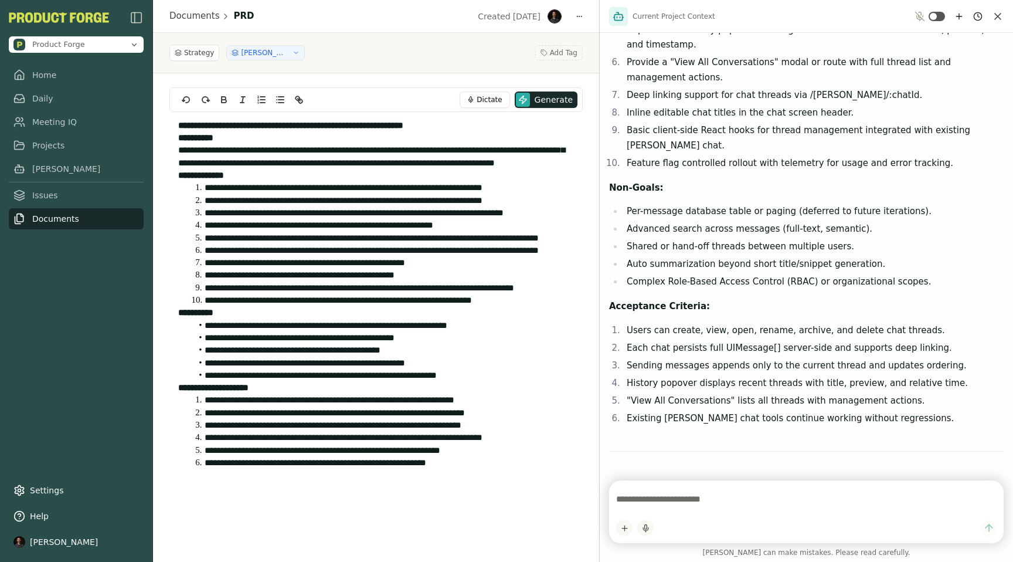
click at [212, 167] on span "**********" at bounding box center [371, 155] width 387 height 21
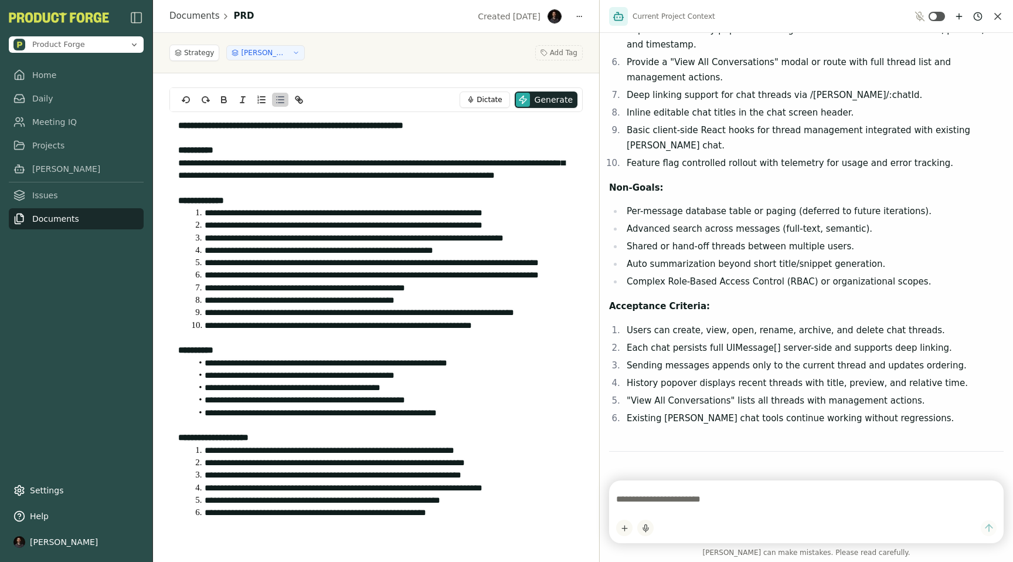
scroll to position [0, 0]
click at [303, 292] on span "**********" at bounding box center [305, 287] width 201 height 9
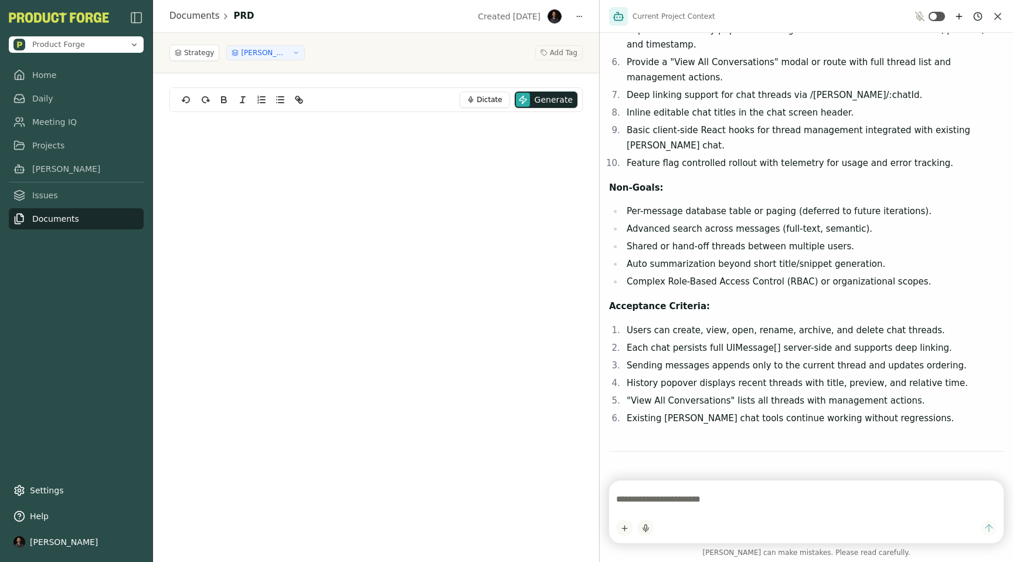
click at [769, 181] on p "Non-Goals:" at bounding box center [806, 187] width 395 height 13
click at [627, 528] on html "Product Forge Home Daily Meeting IQ Projects [PERSON_NAME] Issues Documents Set…" at bounding box center [506, 281] width 1013 height 562
click at [722, 399] on html "Product Forge Home Daily Meeting IQ Projects [PERSON_NAME] Issues Documents Set…" at bounding box center [506, 281] width 1013 height 562
click at [620, 532] on html "Product Forge Home Daily Meeting IQ Projects [PERSON_NAME] Issues Documents Set…" at bounding box center [506, 281] width 1013 height 562
click at [647, 505] on div "Add Context" at bounding box center [658, 504] width 79 height 19
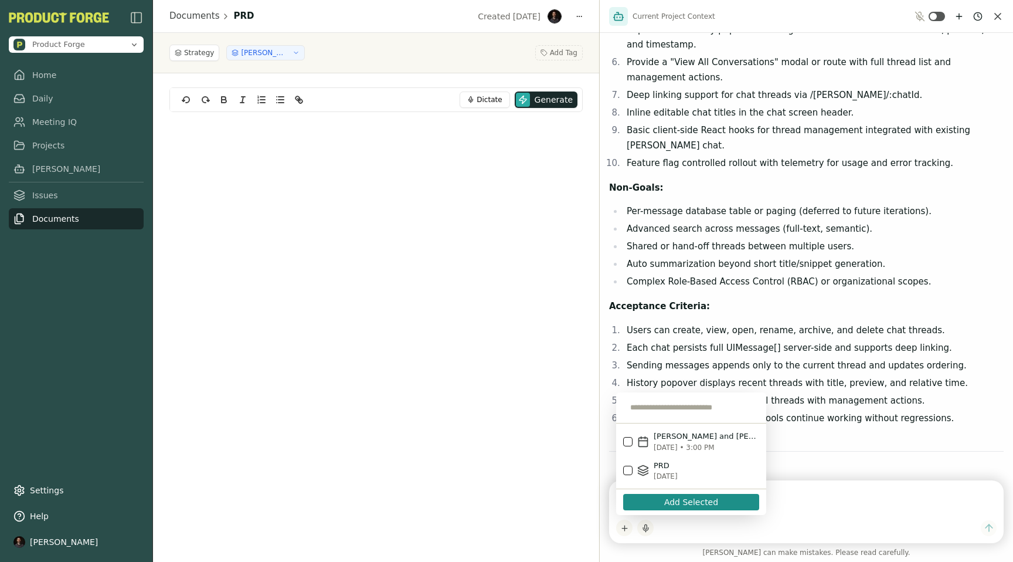
click at [541, 423] on div "Dictate Generate" at bounding box center [375, 316] width 413 height 458
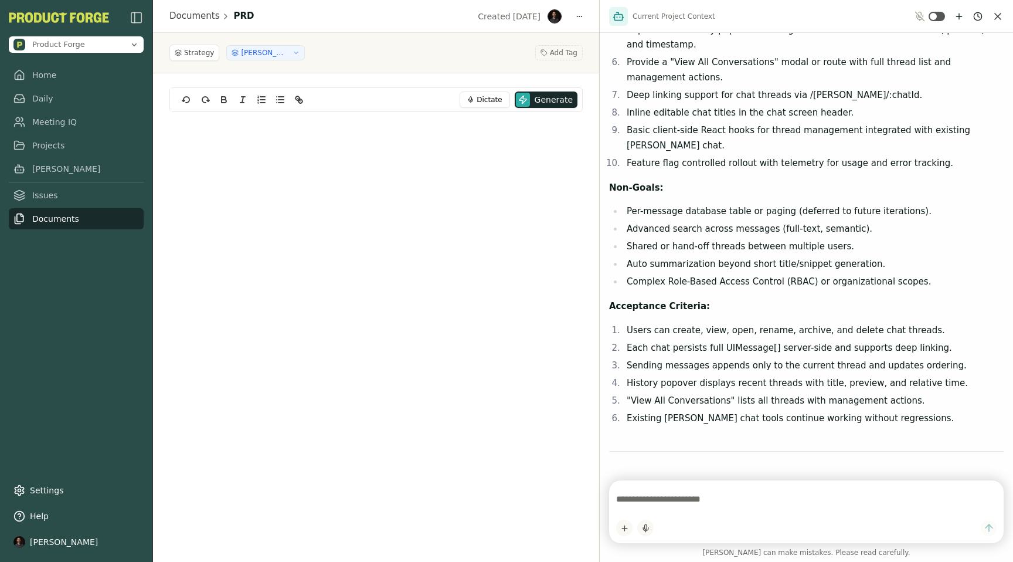
click at [484, 351] on div "Dictate Generate" at bounding box center [375, 316] width 413 height 458
click at [362, 172] on div at bounding box center [375, 185] width 413 height 147
click at [50, 151] on link "Projects" at bounding box center [76, 145] width 135 height 21
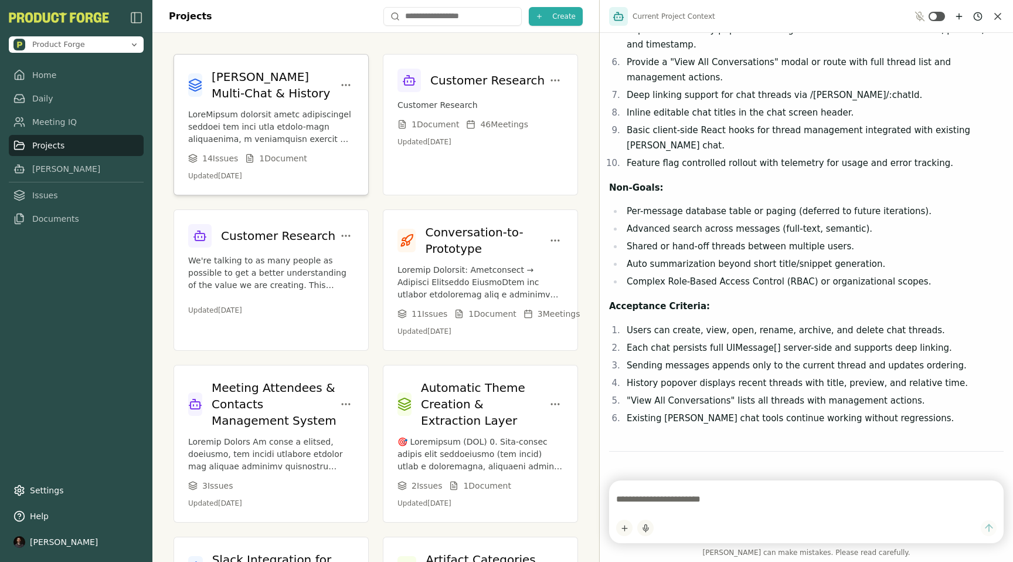
click at [290, 130] on p at bounding box center [271, 126] width 166 height 37
click at [279, 123] on p at bounding box center [271, 126] width 166 height 37
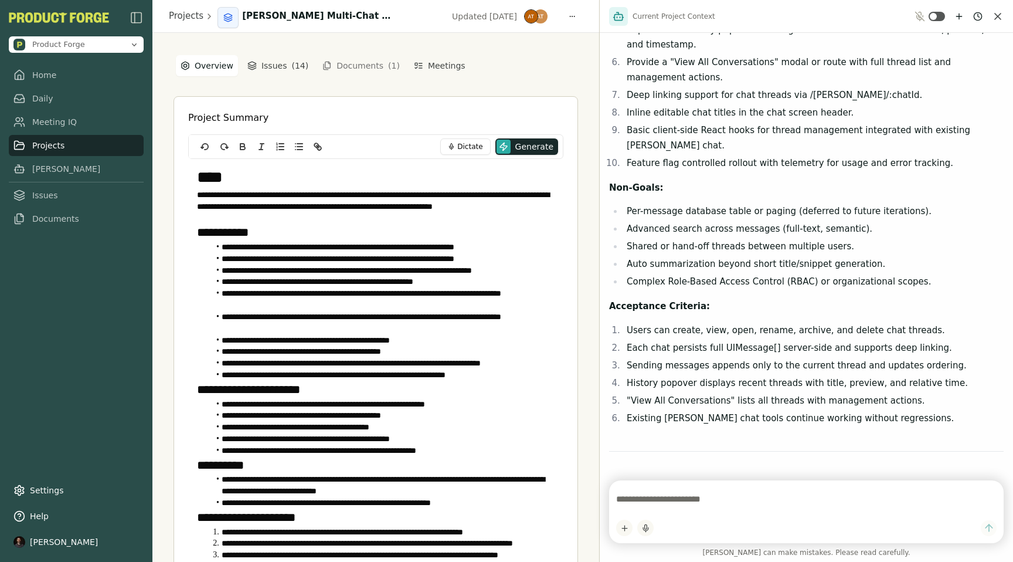
click at [643, 493] on textarea at bounding box center [806, 498] width 381 height 23
type textarea "**********"
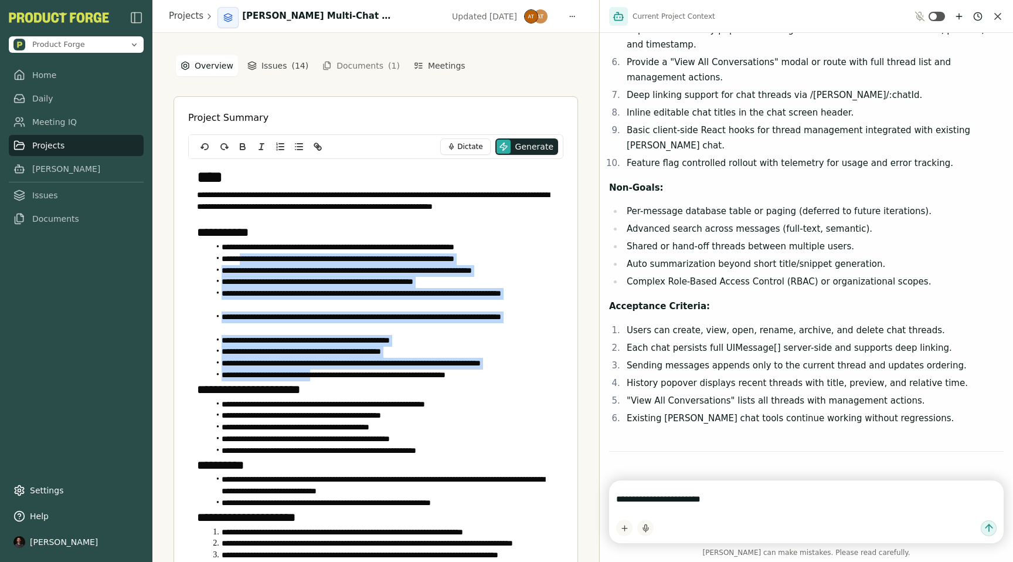
drag, startPoint x: 243, startPoint y: 260, endPoint x: 326, endPoint y: 369, distance: 137.3
click at [325, 373] on ol "**********" at bounding box center [376, 312] width 358 height 140
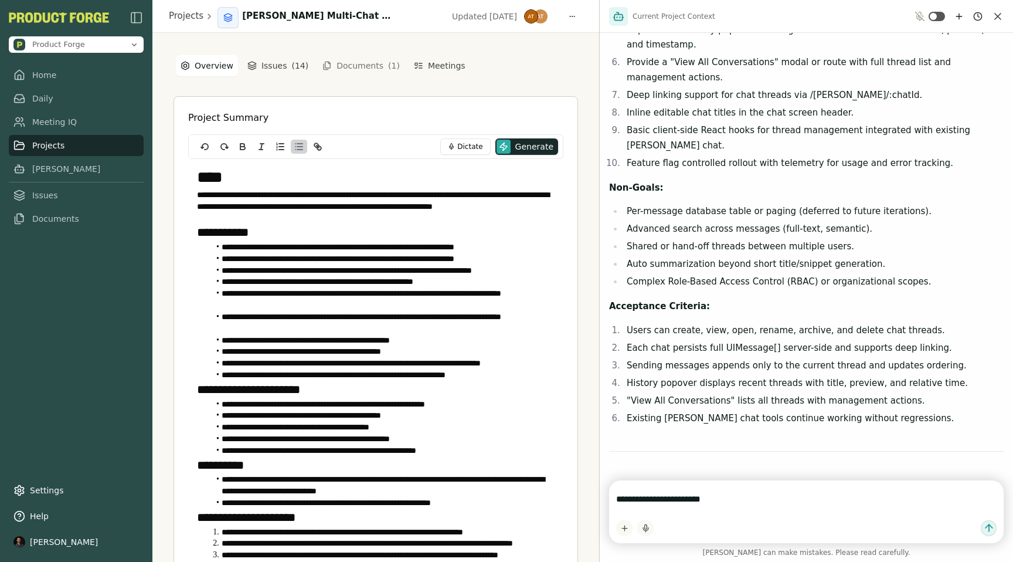
click at [388, 82] on div "**********" at bounding box center [376, 336] width 405 height 564
